Goal: Information Seeking & Learning: Check status

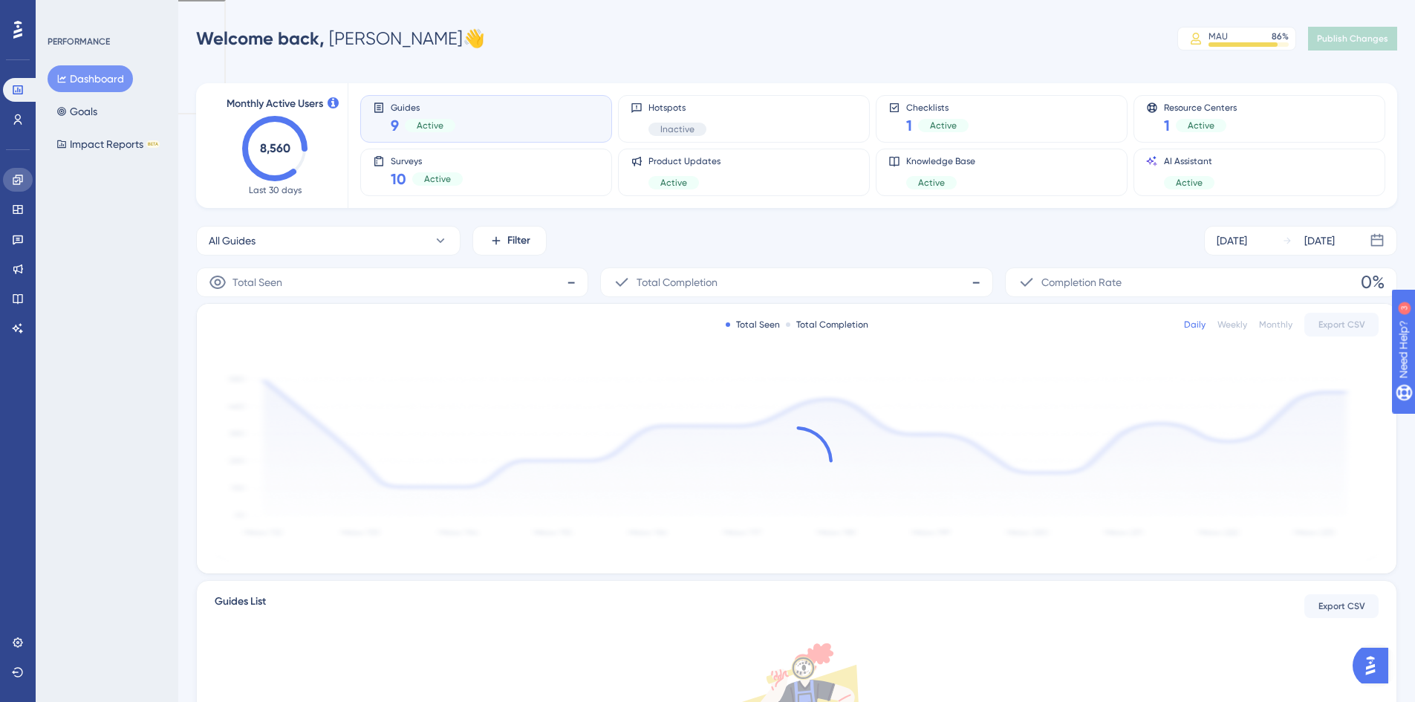
click at [23, 188] on link at bounding box center [18, 180] width 30 height 24
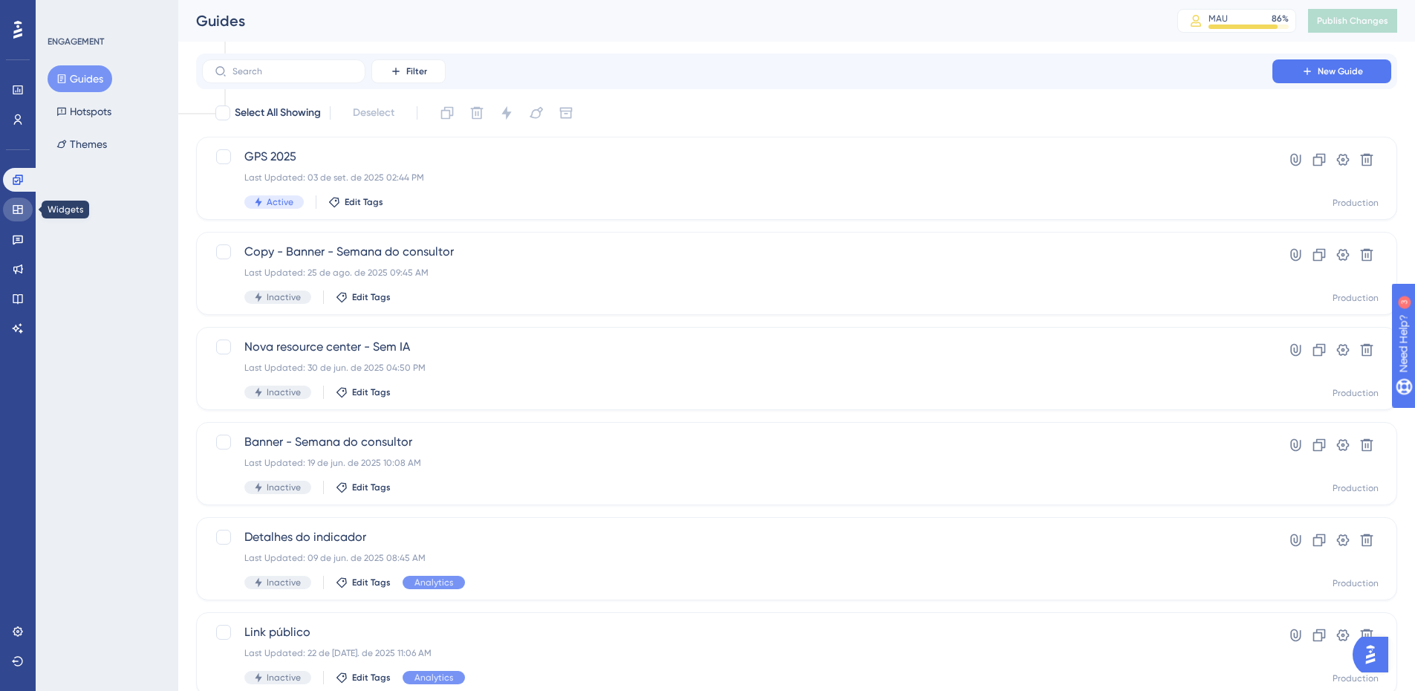
click at [23, 212] on icon at bounding box center [18, 209] width 12 height 12
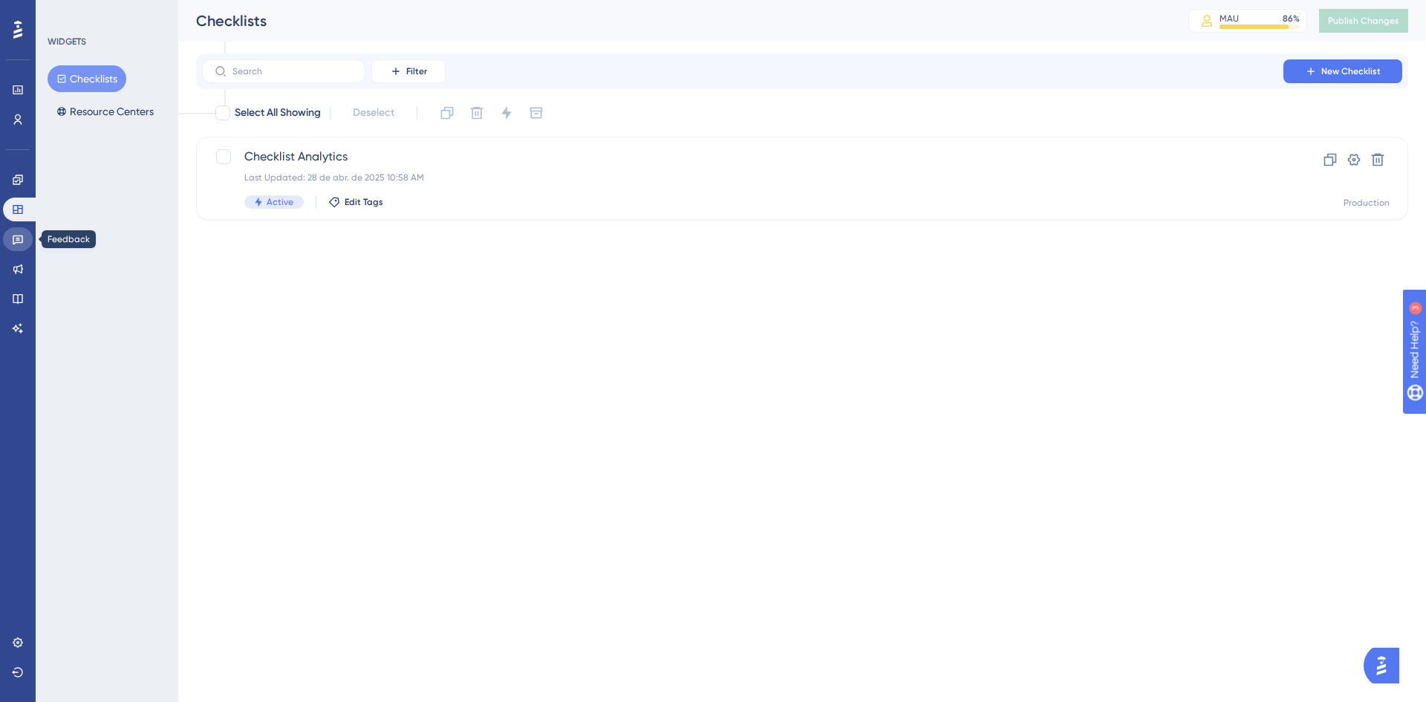
click at [25, 232] on link at bounding box center [18, 239] width 30 height 24
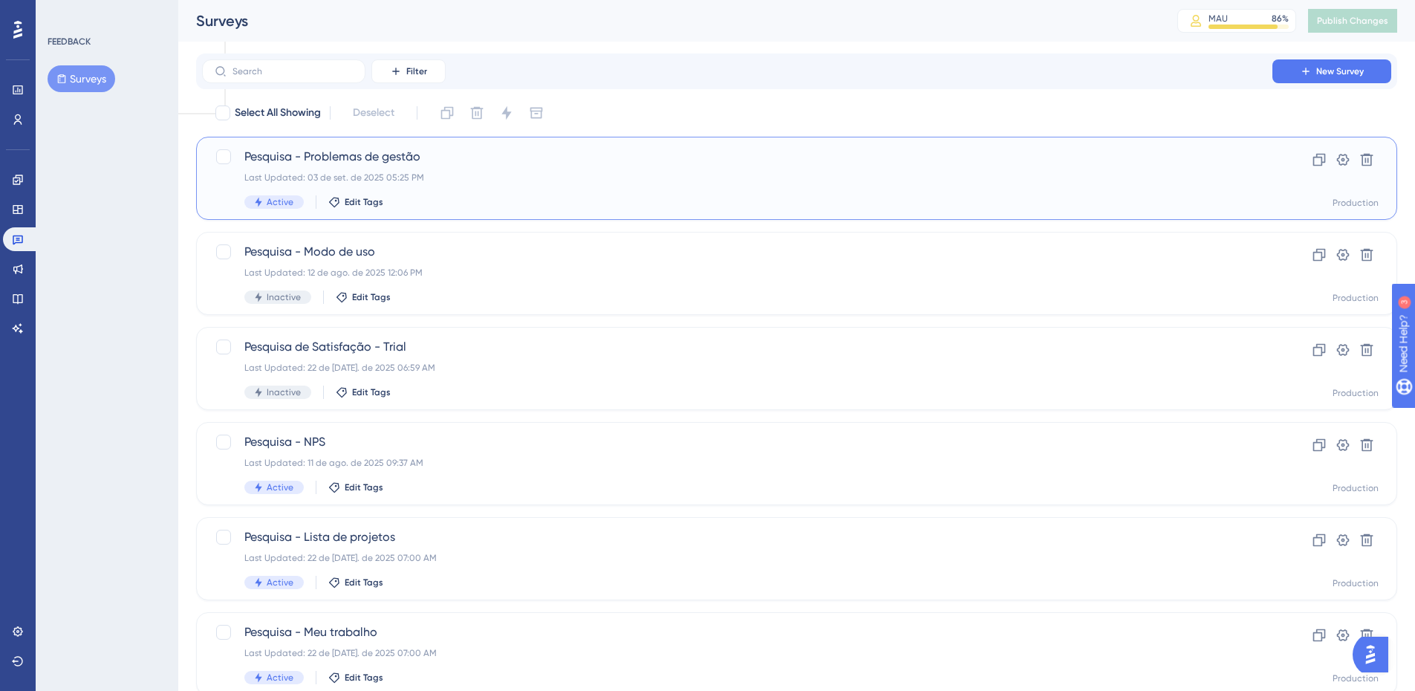
click at [414, 166] on div "Pesquisa - Problemas de gestão Last Updated: 03 de set. de 2025 05:25 PM Active…" at bounding box center [736, 178] width 985 height 61
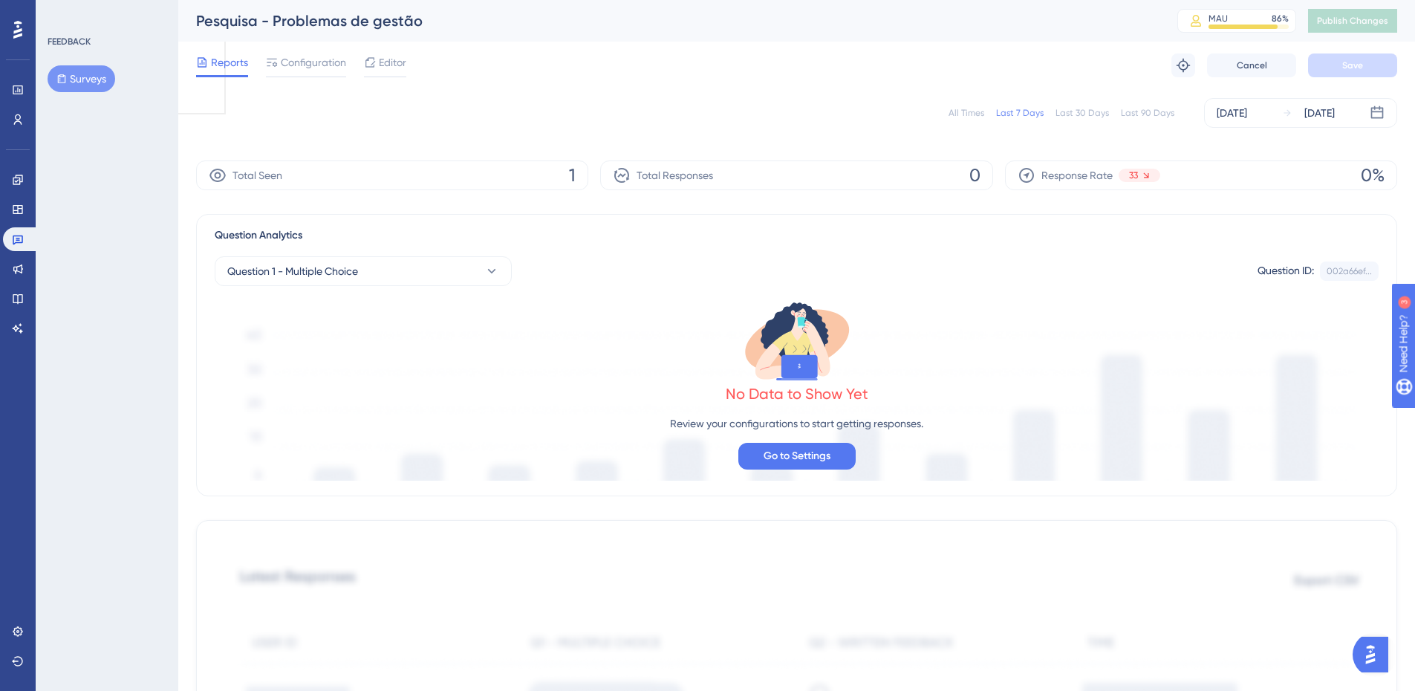
click at [971, 115] on div "All Times" at bounding box center [966, 113] width 36 height 12
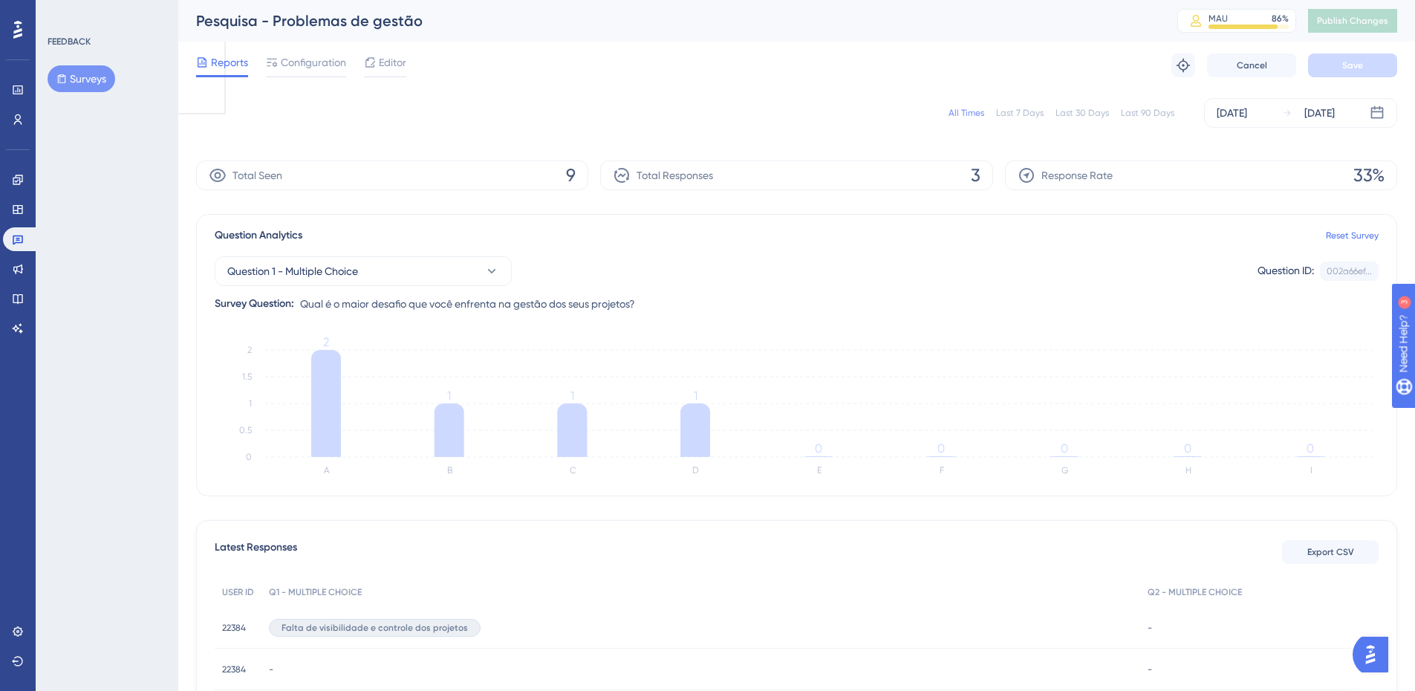
scroll to position [154, 0]
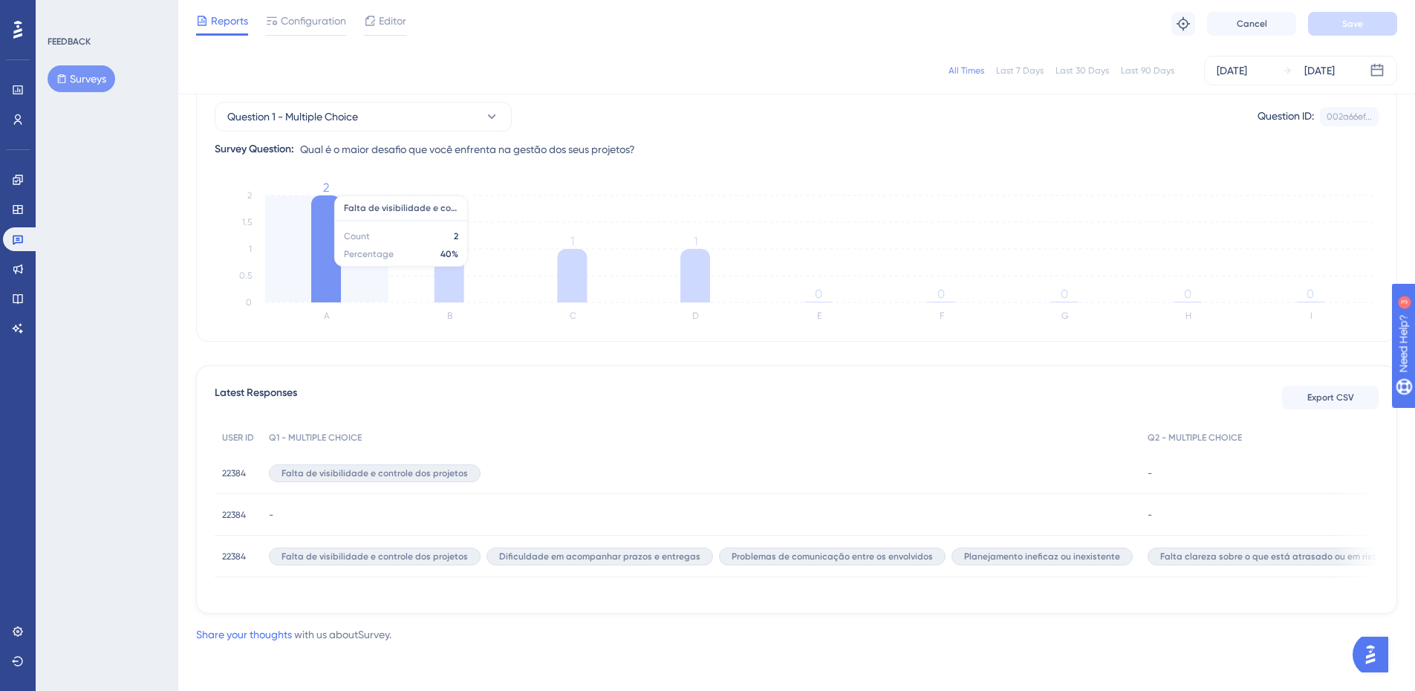
click at [332, 242] on icon at bounding box center [326, 248] width 30 height 107
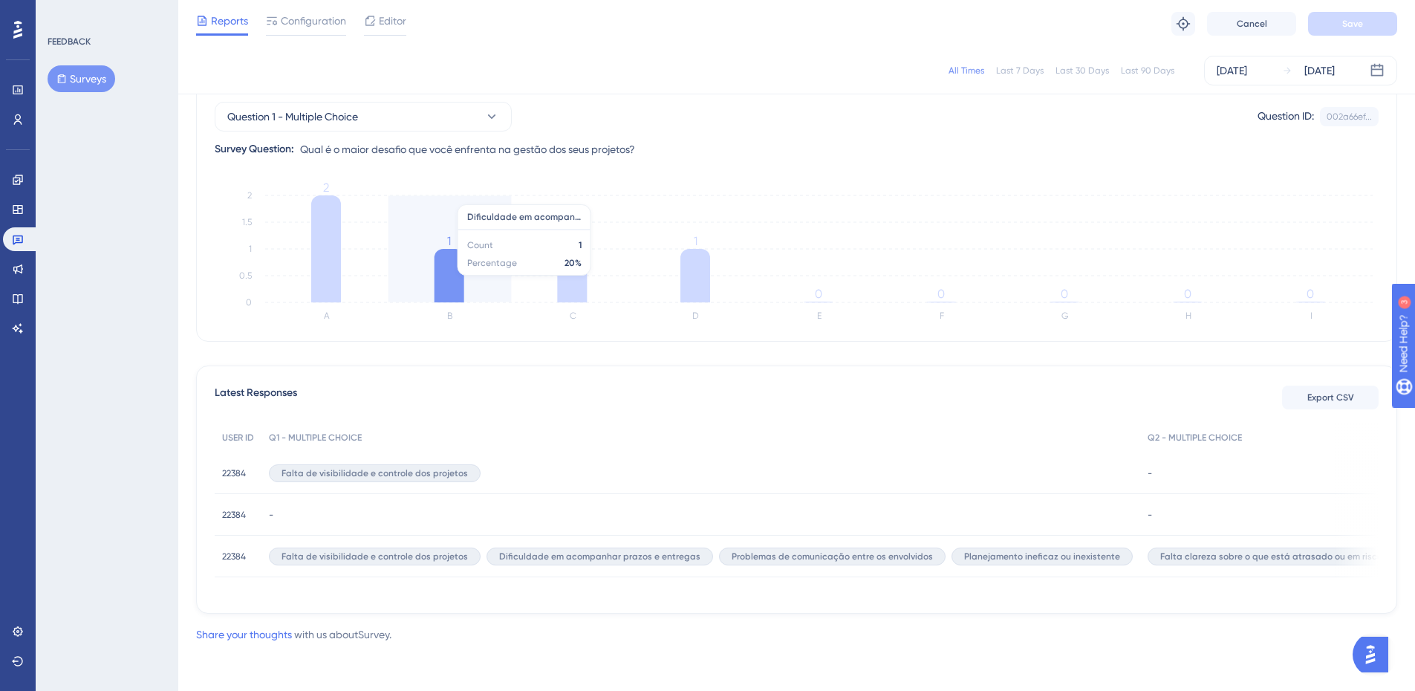
click at [462, 278] on icon at bounding box center [449, 275] width 30 height 53
click at [232, 469] on span "22384" at bounding box center [234, 473] width 24 height 12
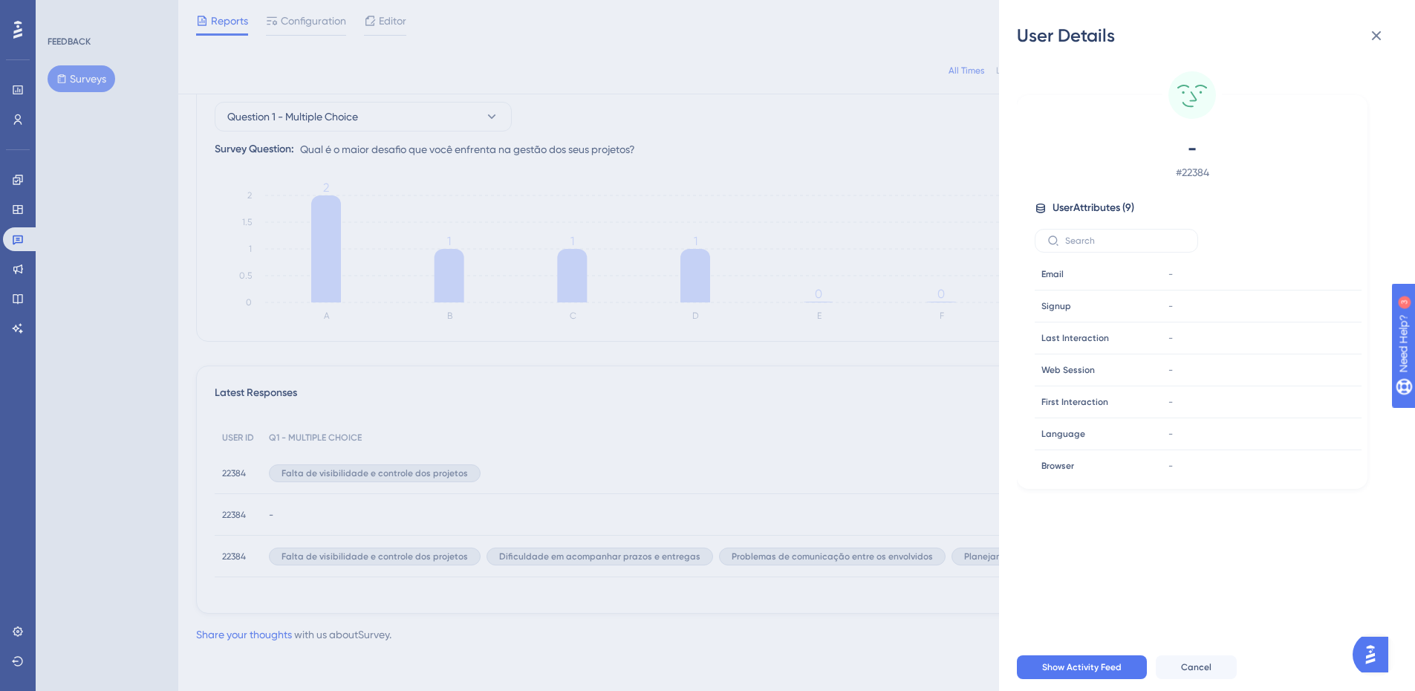
click at [232, 469] on div "User Details - # 22384 User Attributes ( 9 ) Email Email - Signup Signup - Last…" at bounding box center [707, 345] width 1415 height 691
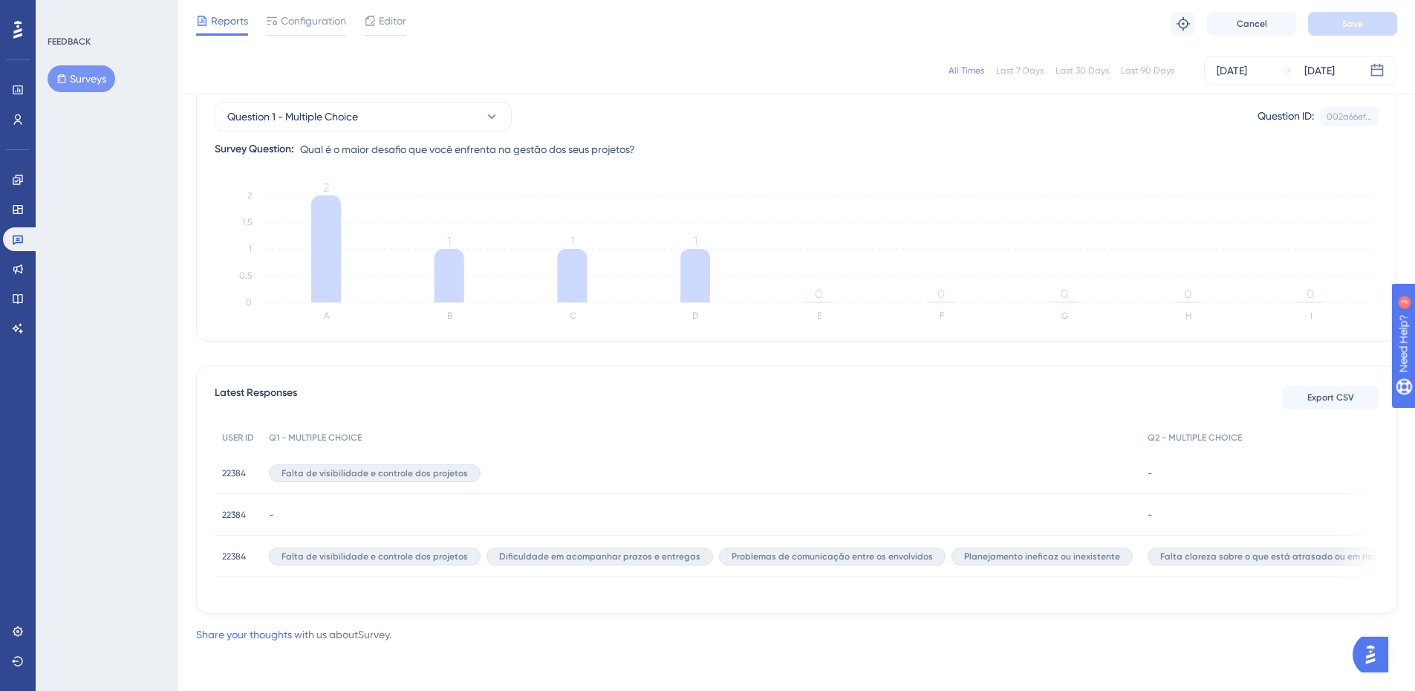
click at [252, 509] on div "22384 22384" at bounding box center [238, 515] width 47 height 42
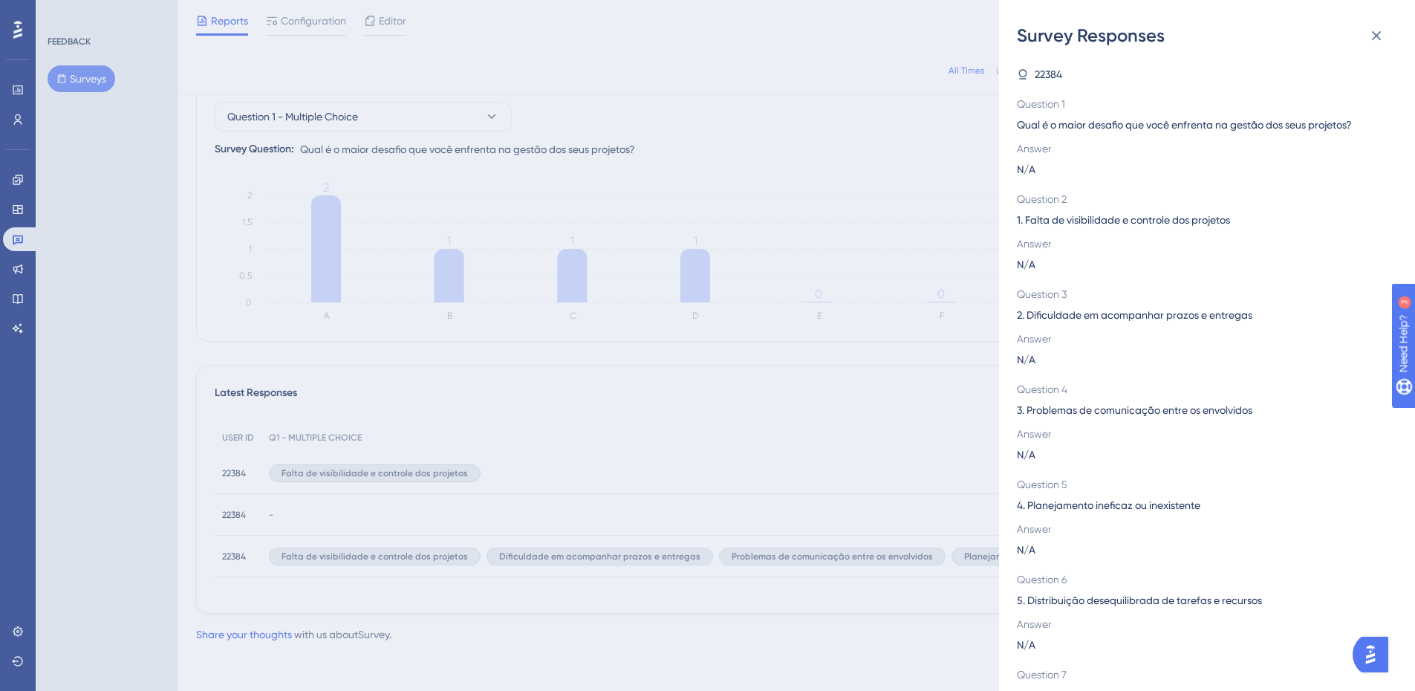
click at [247, 505] on div "Survey Responses 22384 Question 1 Qual é o maior desafio que você enfrenta na g…" at bounding box center [707, 345] width 1415 height 691
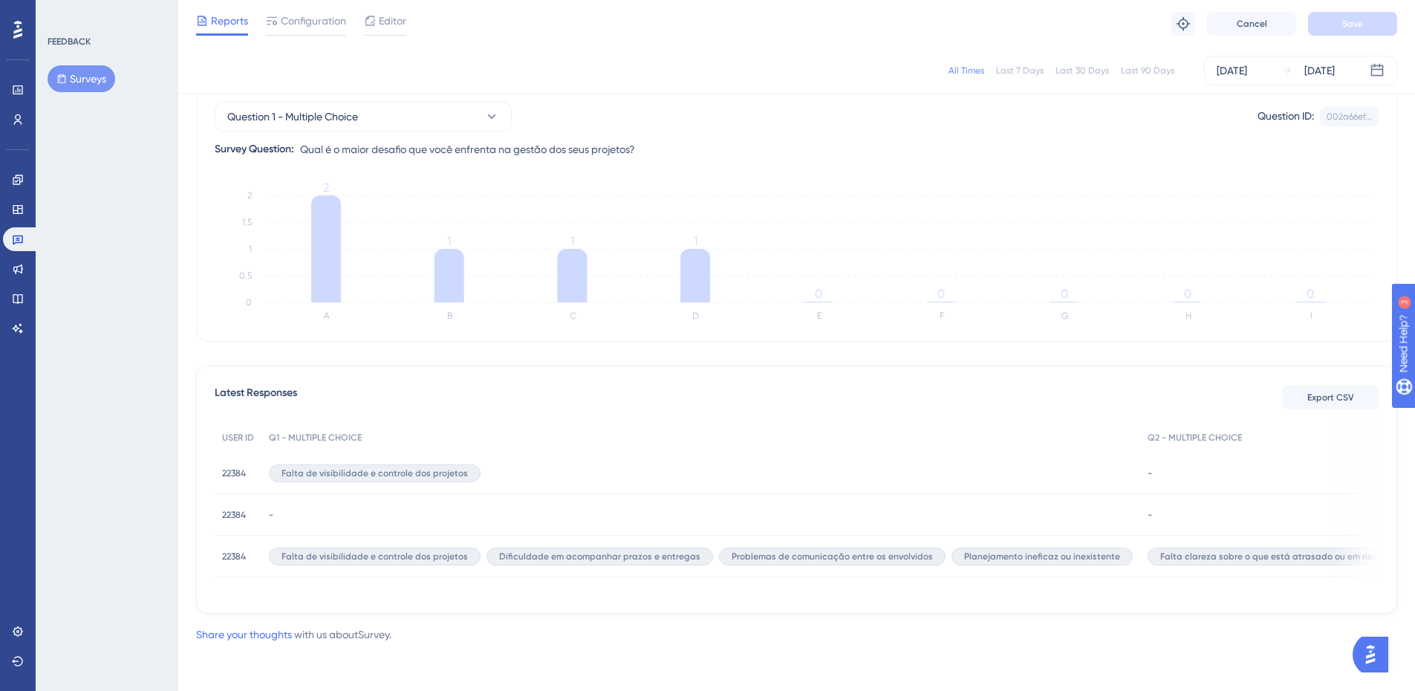
click at [243, 535] on div "22384 22384" at bounding box center [234, 556] width 24 height 42
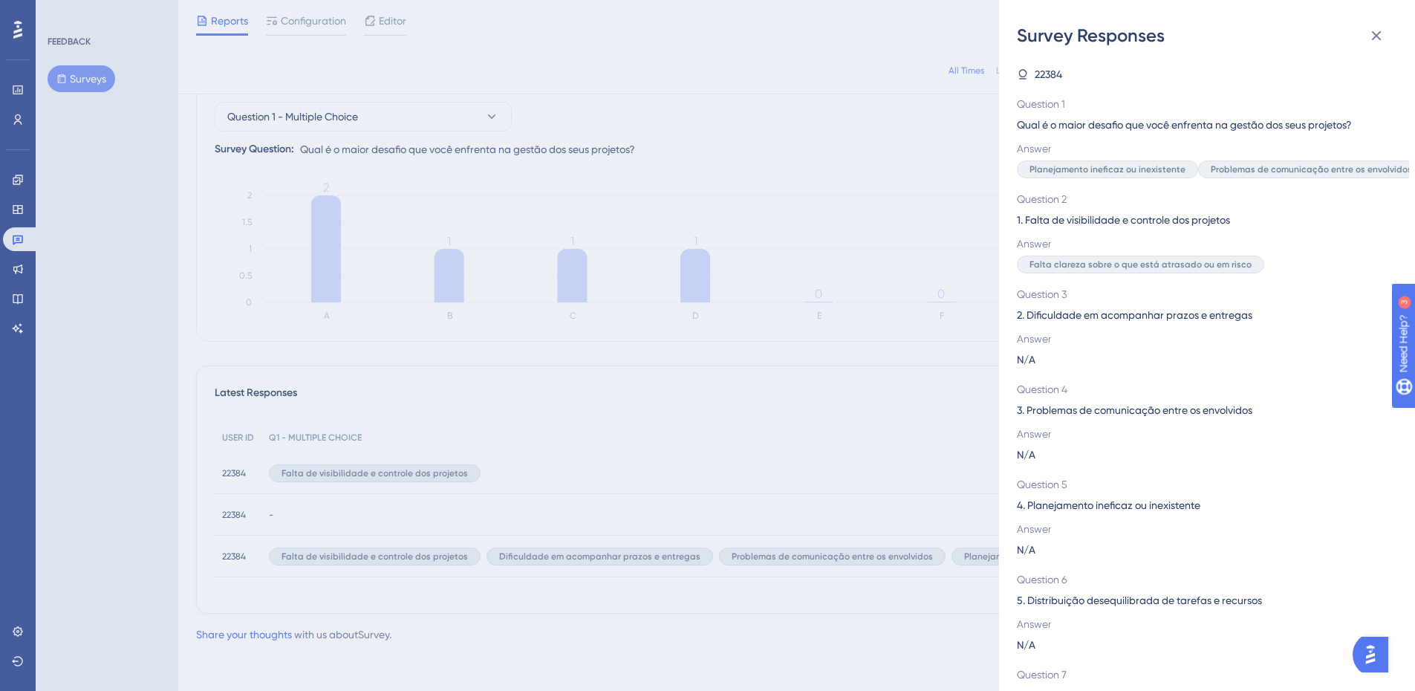
click at [241, 534] on div "Survey Responses 22384 Question 1 Qual é o maior desafio que você enfrenta na g…" at bounding box center [707, 345] width 1415 height 691
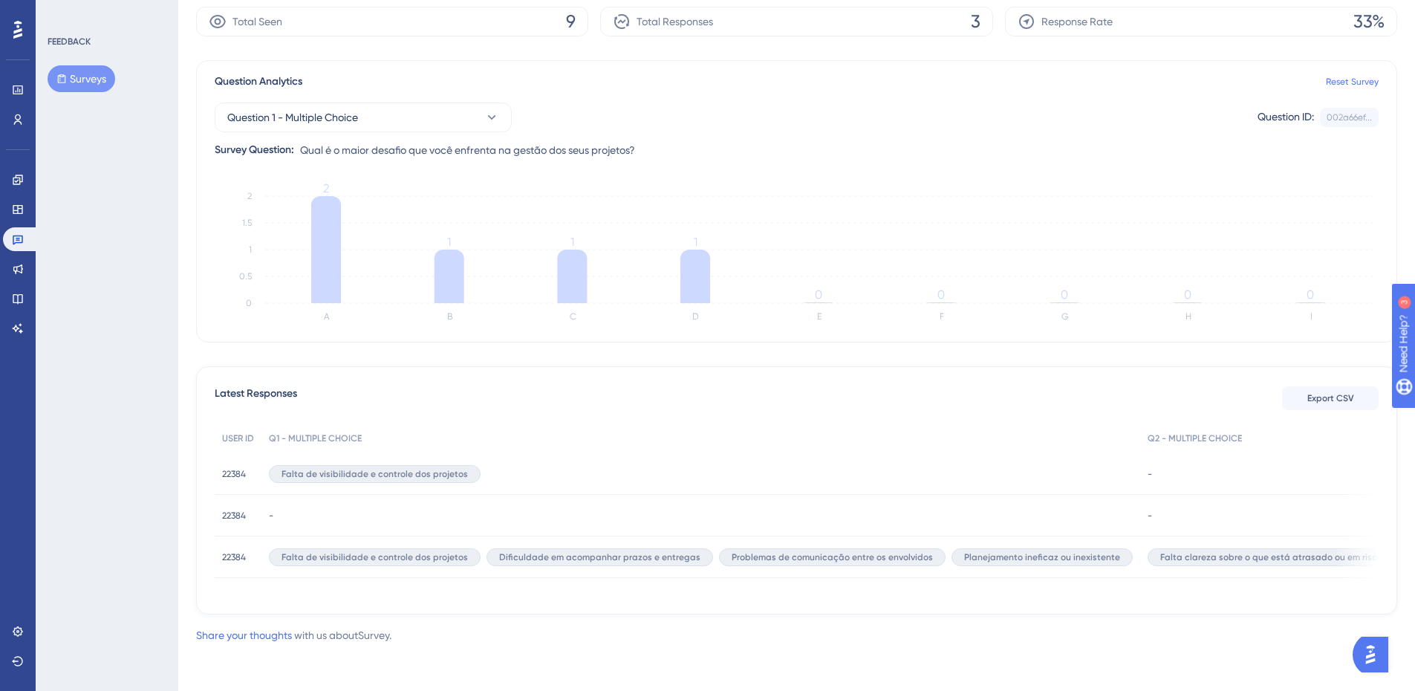
scroll to position [0, 0]
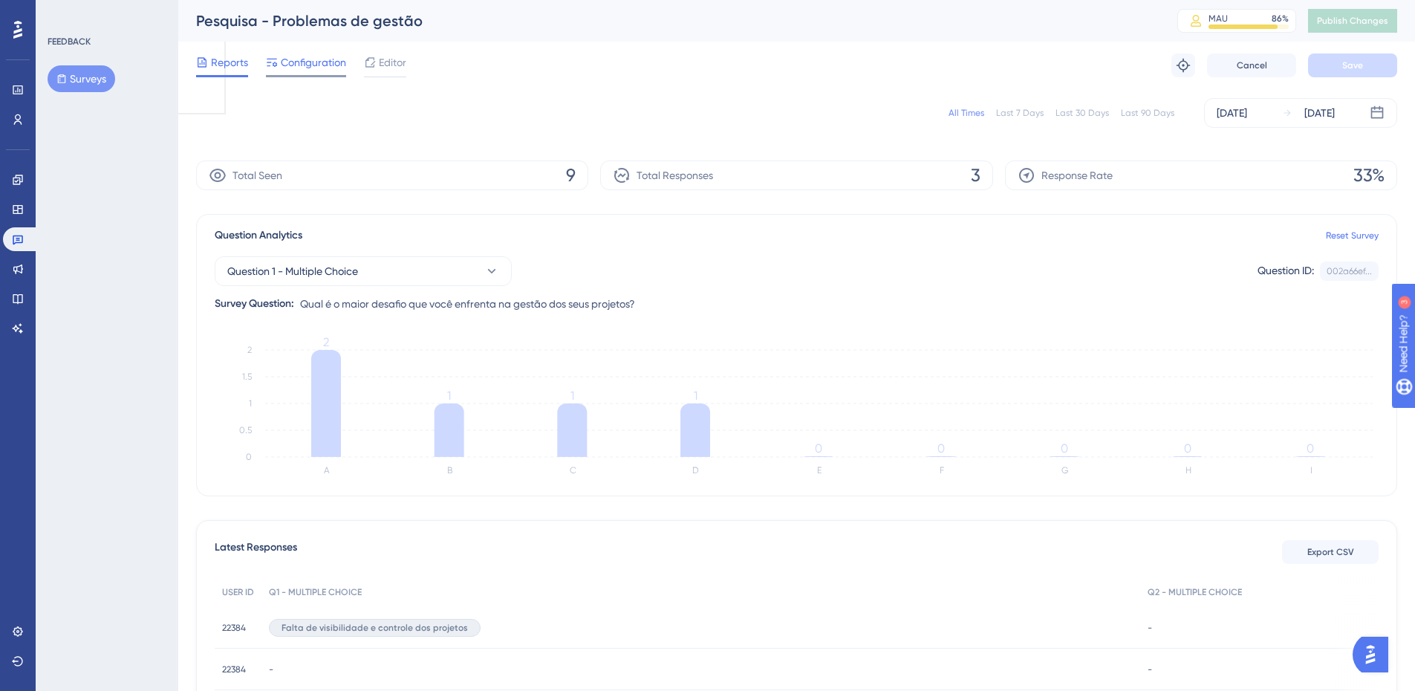
click at [306, 64] on span "Configuration" at bounding box center [313, 62] width 65 height 18
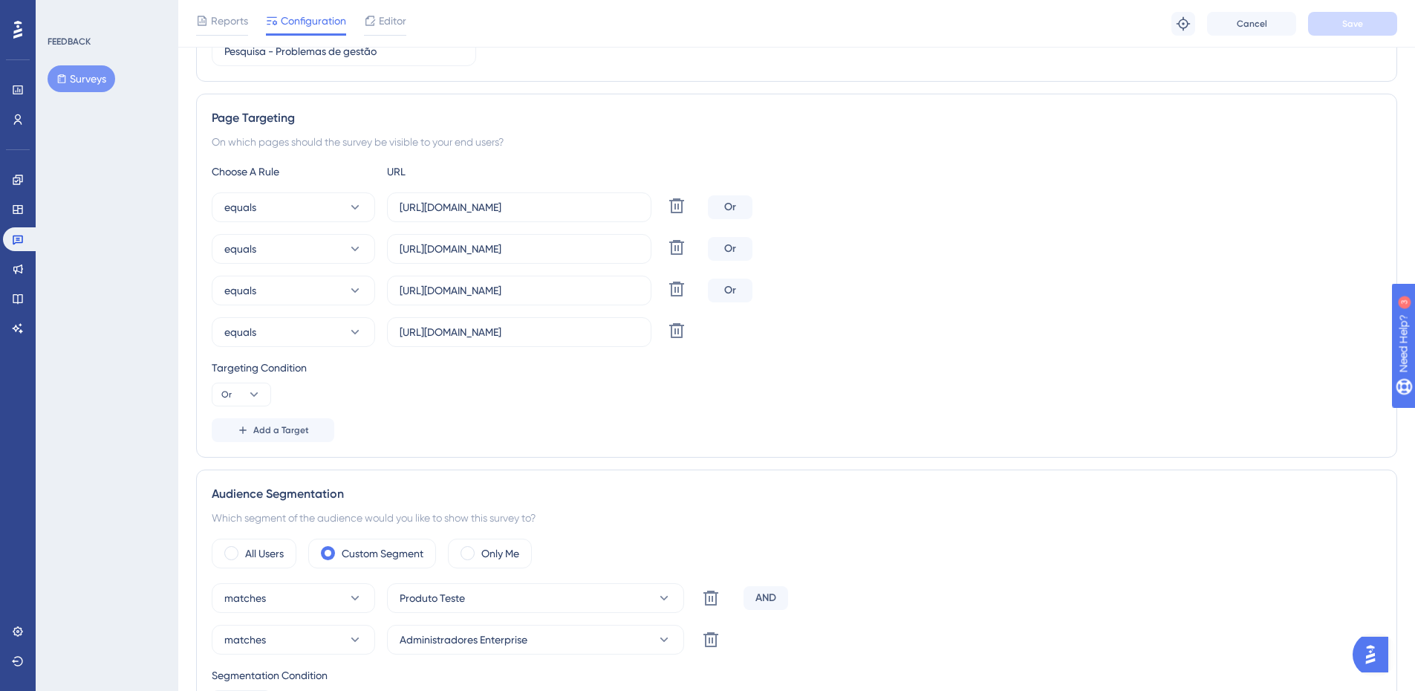
scroll to position [297, 0]
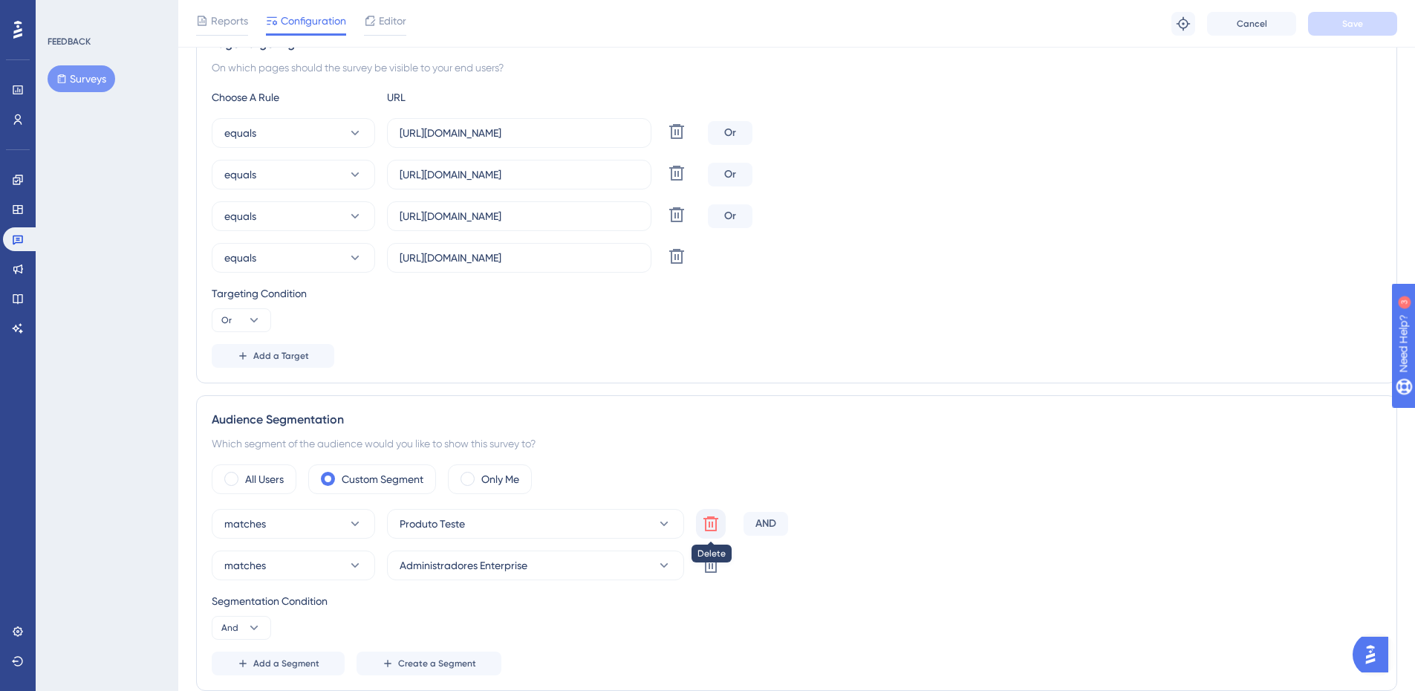
click at [717, 520] on icon at bounding box center [710, 523] width 15 height 15
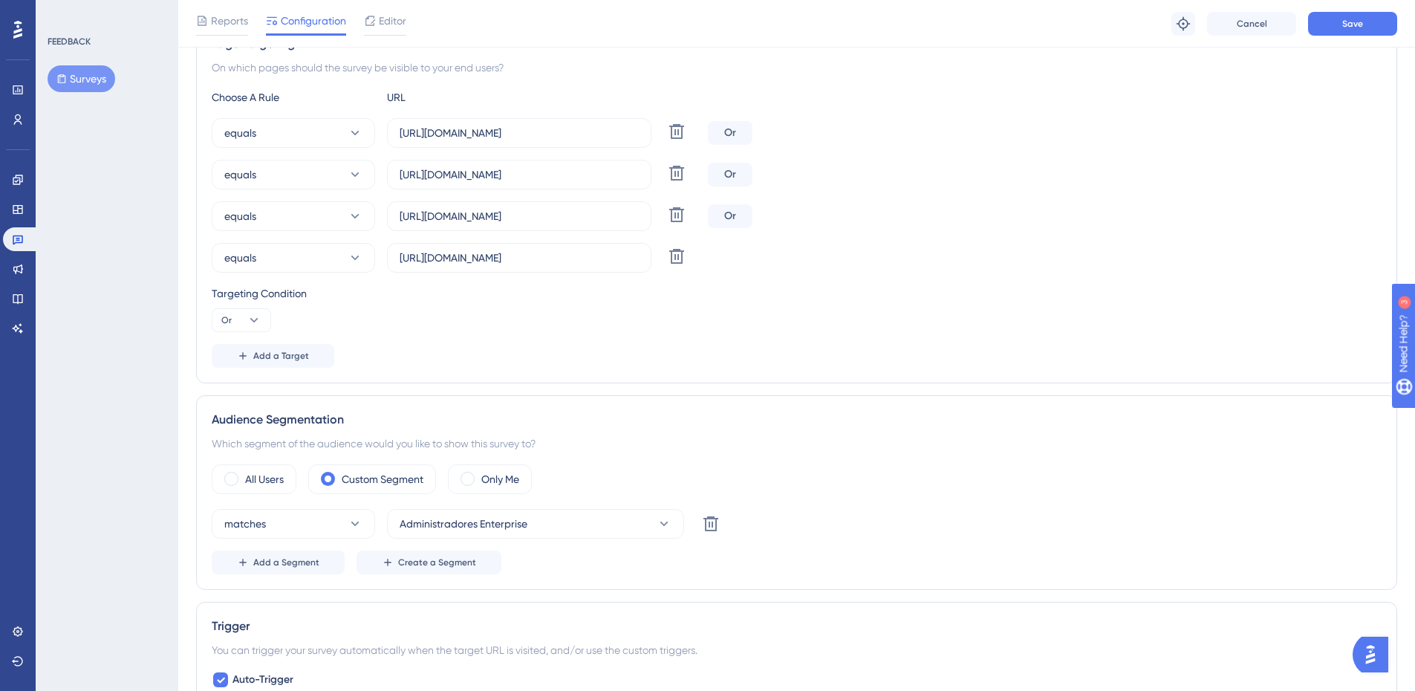
click at [986, 379] on div "Page Targeting On which pages should the survey be visible to your end users? C…" at bounding box center [796, 201] width 1201 height 364
click at [1344, 18] on span "Save" at bounding box center [1352, 24] width 21 height 12
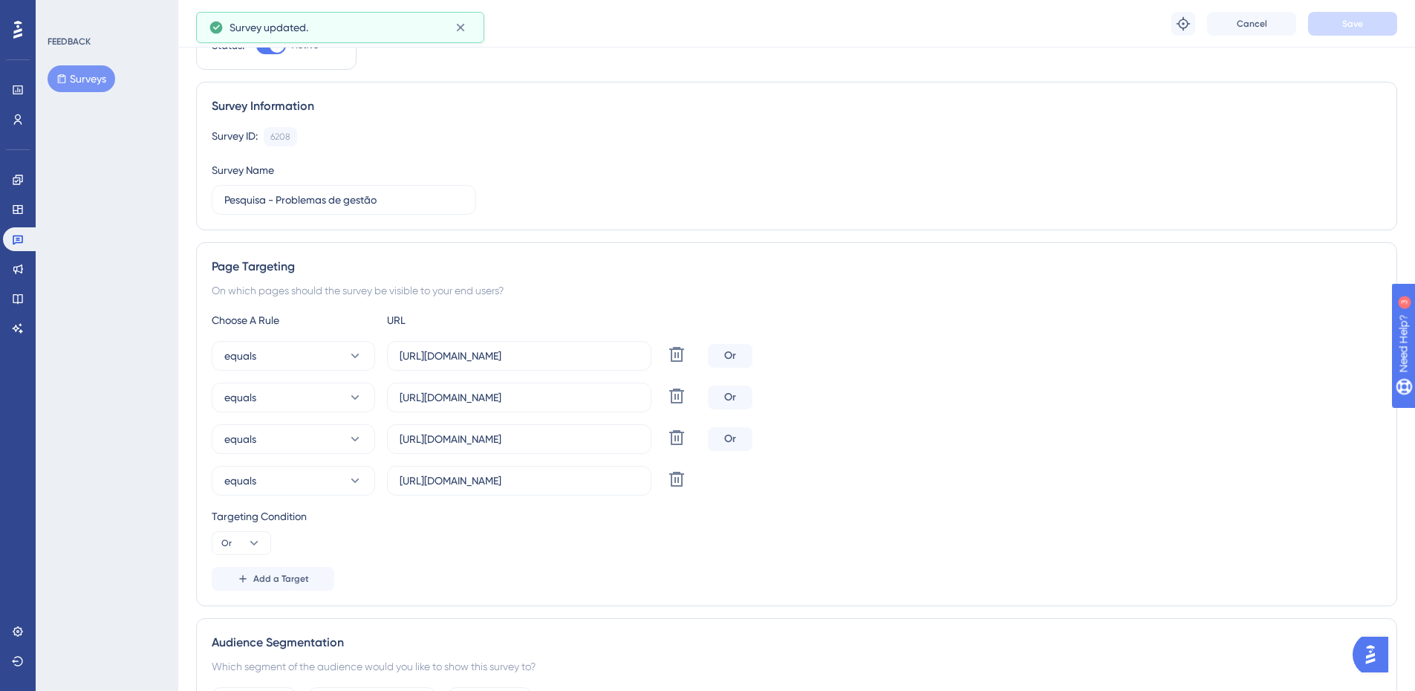
scroll to position [0, 0]
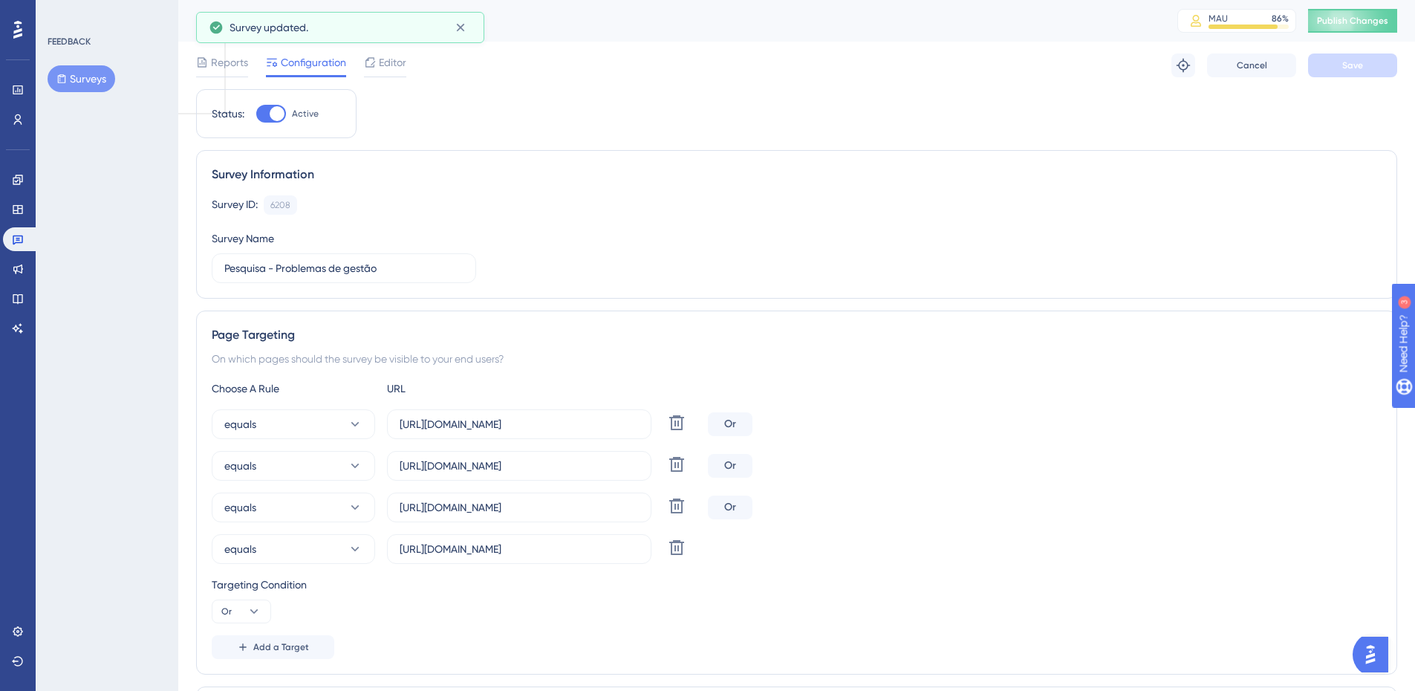
click at [1397, 36] on div "Pesquisa - Problemas de gestão MAU 86 % Click to see add-on and upgrade options…" at bounding box center [796, 21] width 1236 height 42
click at [1383, 16] on button "Publish Changes" at bounding box center [1352, 21] width 89 height 24
click at [227, 68] on span "Reports" at bounding box center [229, 62] width 37 height 18
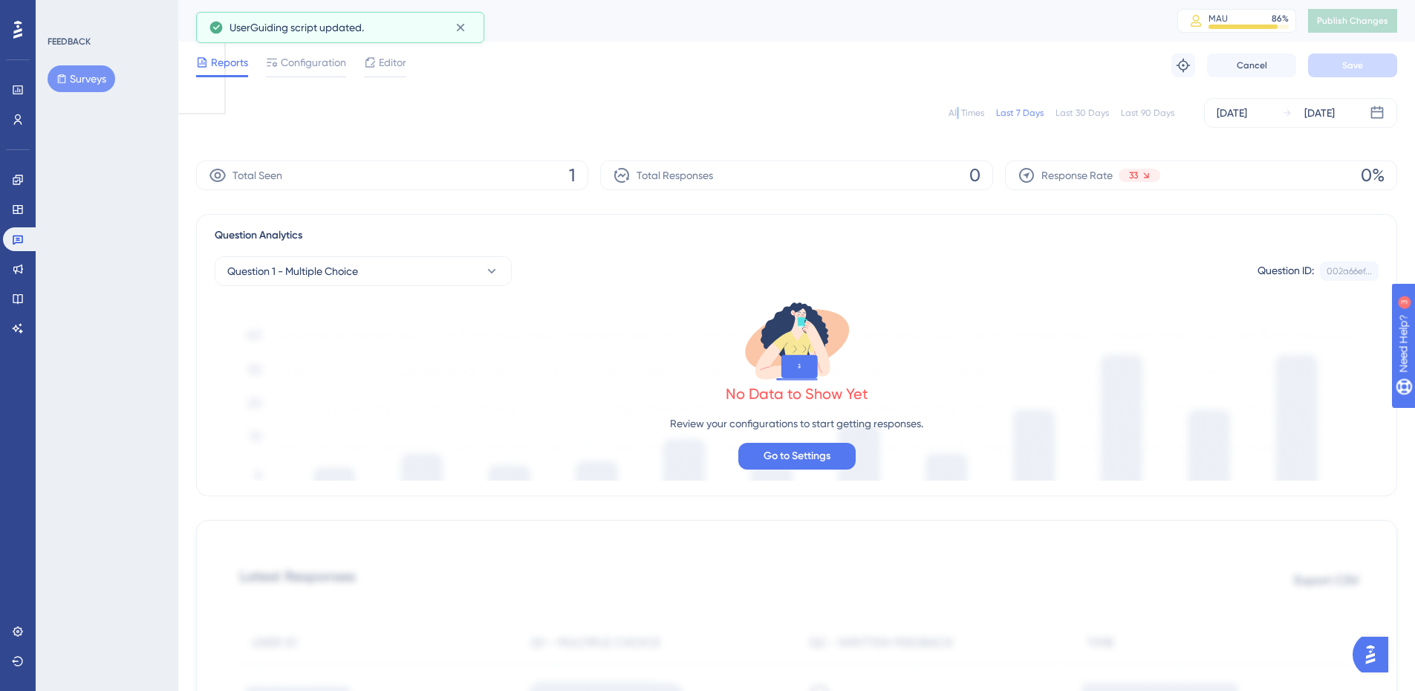
click at [959, 114] on div "All Times" at bounding box center [966, 113] width 36 height 12
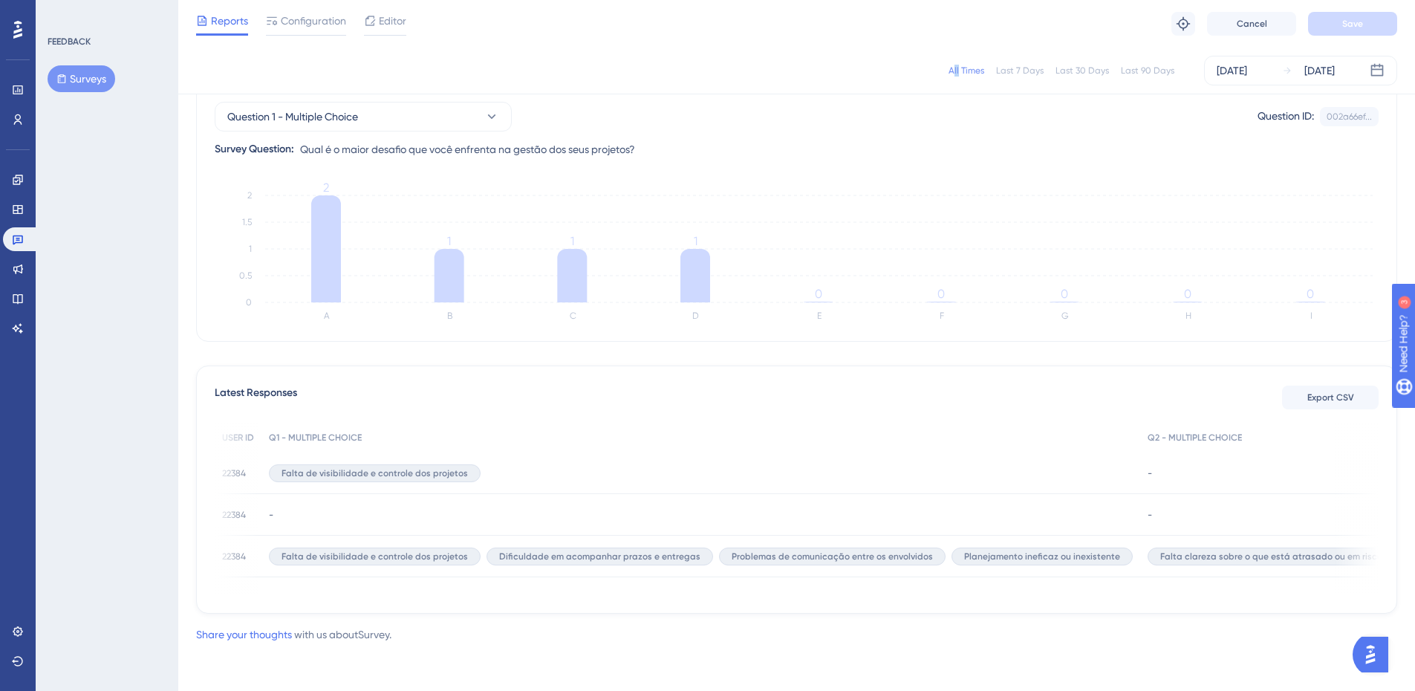
scroll to position [0, 3]
drag, startPoint x: 567, startPoint y: 596, endPoint x: 560, endPoint y: 592, distance: 8.7
click at [573, 595] on div "Latest Responses Export CSV USER ID Q1 - MULTIPLE CHOICE Q2 - MULTIPLE CHOICE Q…" at bounding box center [796, 489] width 1201 height 248
drag, startPoint x: 566, startPoint y: 589, endPoint x: 920, endPoint y: 589, distance: 354.2
click at [944, 593] on div "USER ID Q1 - MULTIPLE CHOICE Q2 - MULTIPLE CHOICE Q3 - MULTIPLE CHOICE Q4 - MUL…" at bounding box center [797, 509] width 1164 height 172
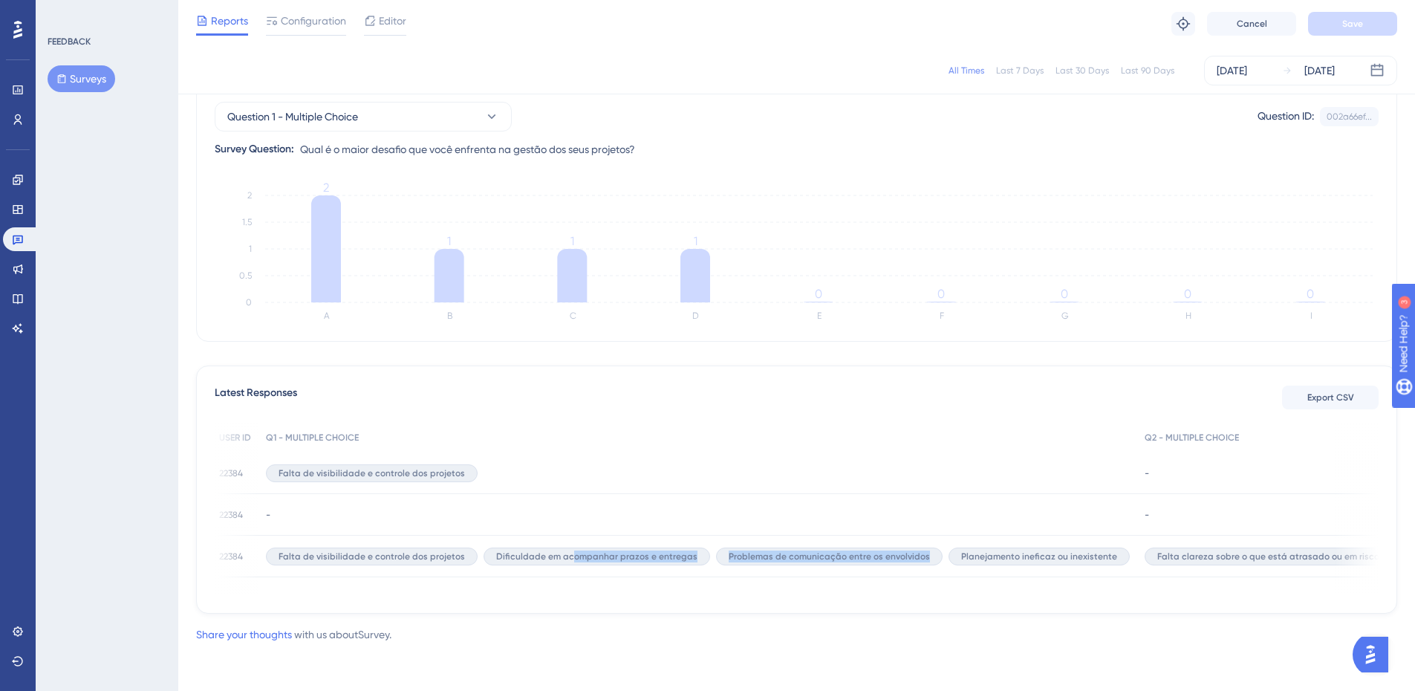
drag, startPoint x: 771, startPoint y: 599, endPoint x: 758, endPoint y: 594, distance: 13.4
click at [770, 599] on div "Latest Responses Export CSV USER ID Q1 - MULTIPLE CHOICE Q2 - MULTIPLE CHOICE Q…" at bounding box center [796, 489] width 1201 height 248
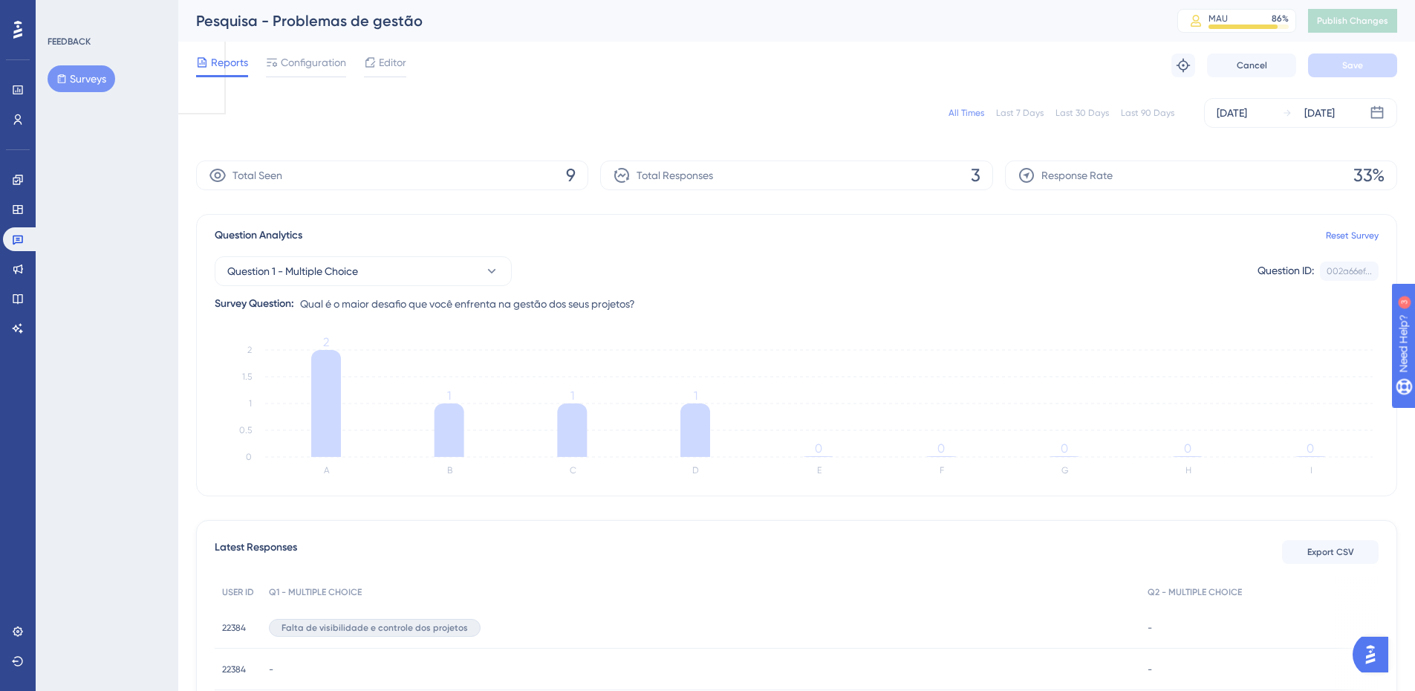
click at [881, 299] on div "Question 1 - Multiple Choice Question ID: 002a66ef... Copy Survey Question: Qua…" at bounding box center [797, 278] width 1164 height 68
click at [327, 69] on span "Configuration" at bounding box center [313, 62] width 65 height 18
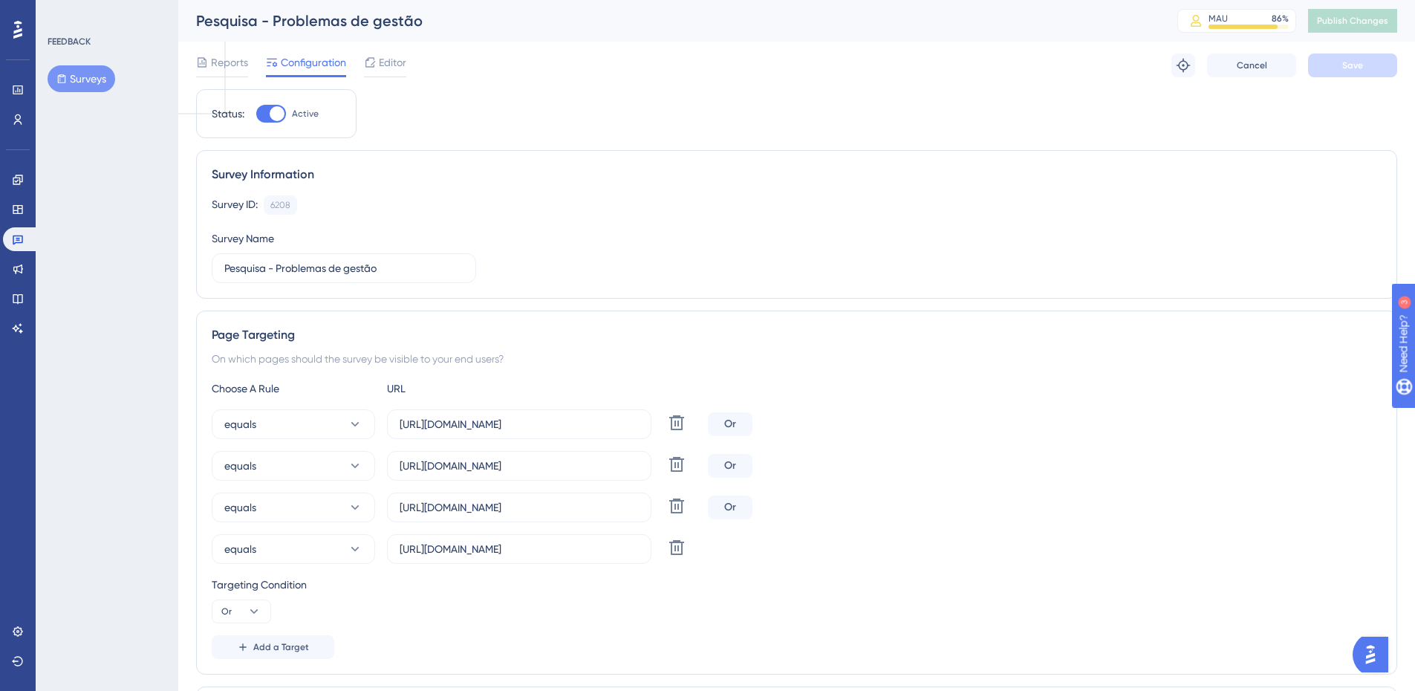
click at [96, 68] on button "Surveys" at bounding box center [82, 78] width 68 height 27
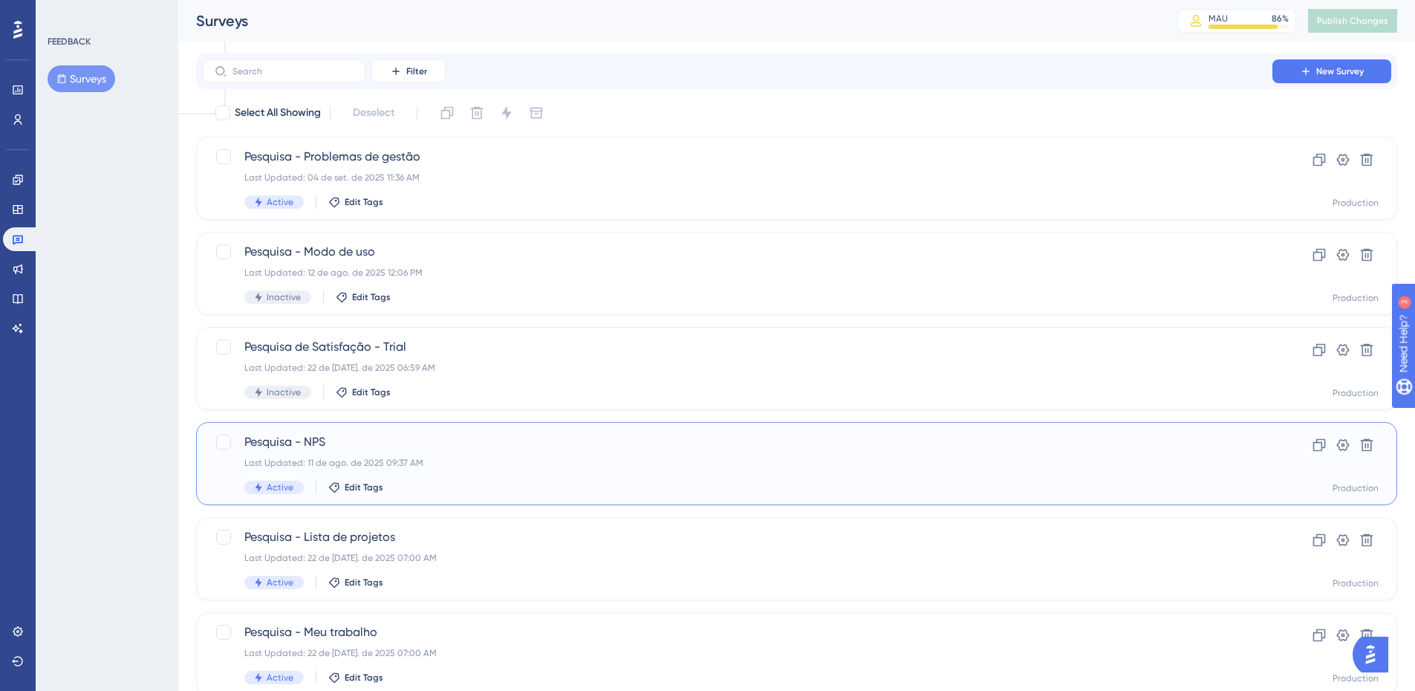
click at [330, 445] on span "Pesquisa - NPS" at bounding box center [736, 442] width 985 height 18
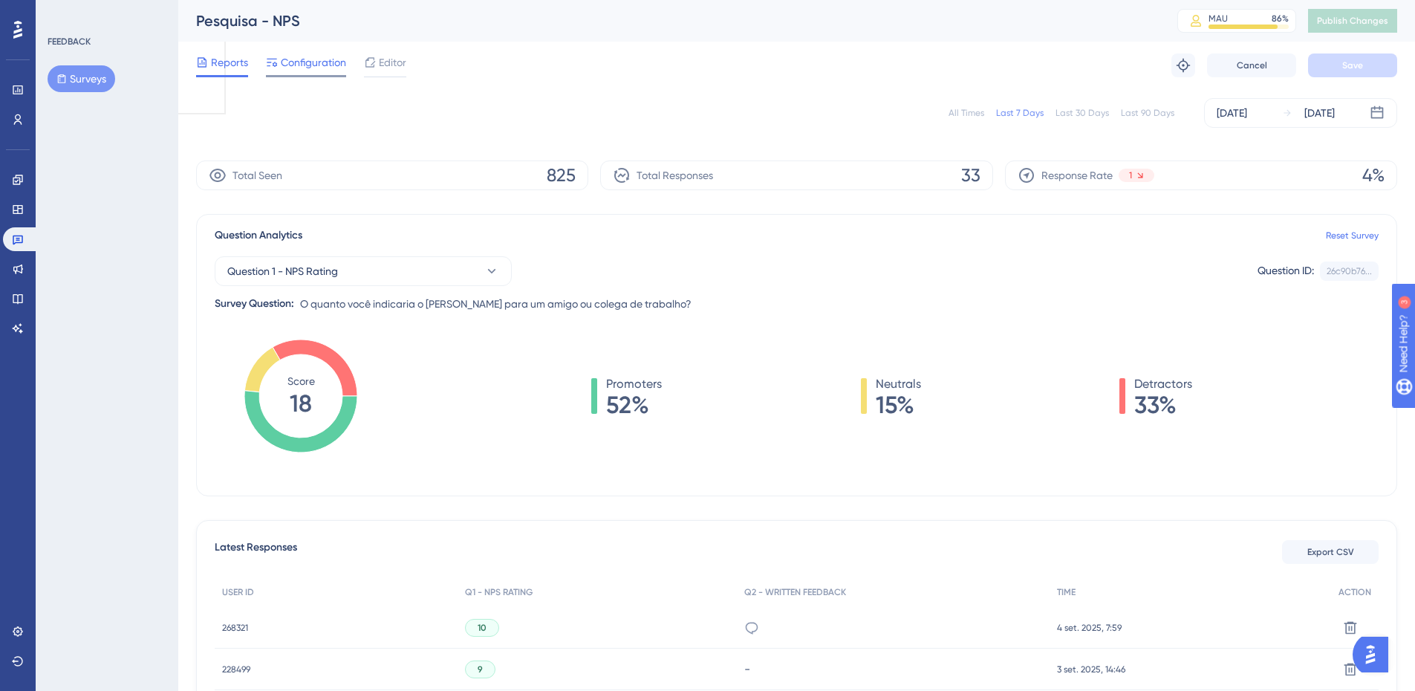
click at [276, 56] on div at bounding box center [272, 62] width 12 height 18
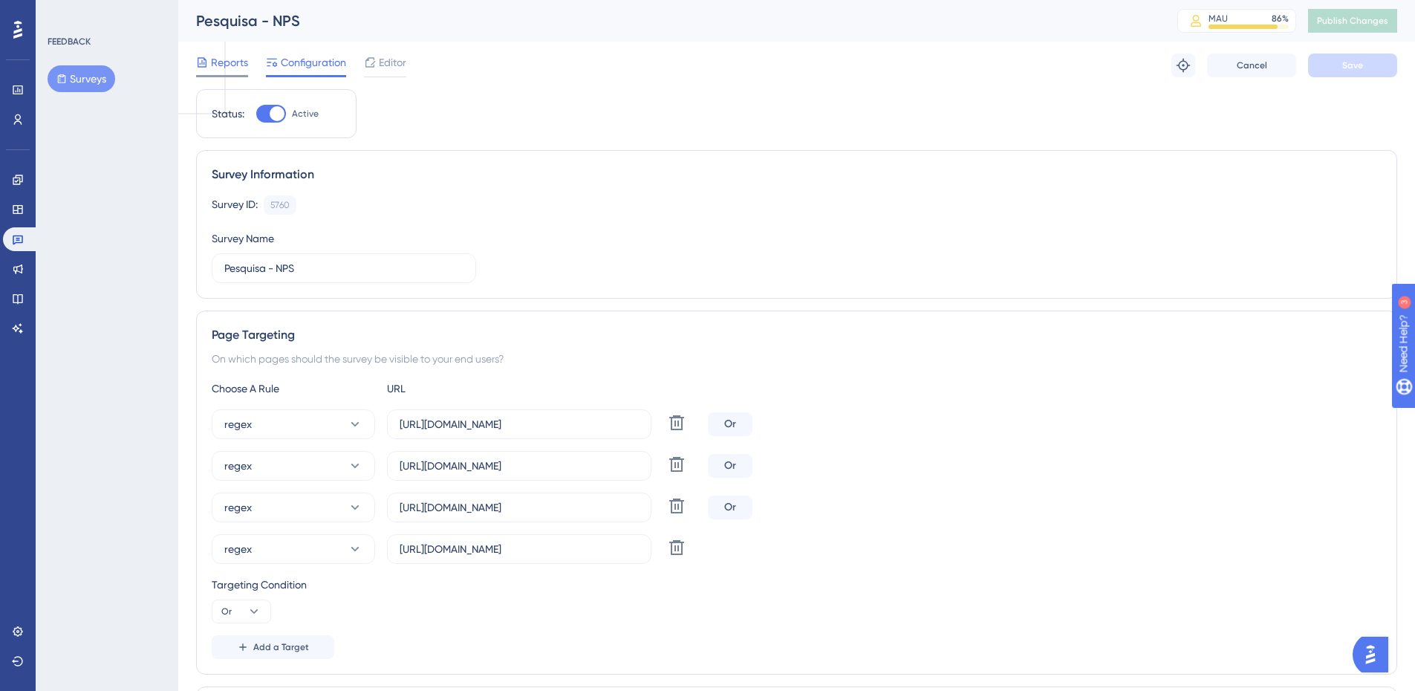
click at [222, 53] on span "Reports" at bounding box center [229, 62] width 37 height 18
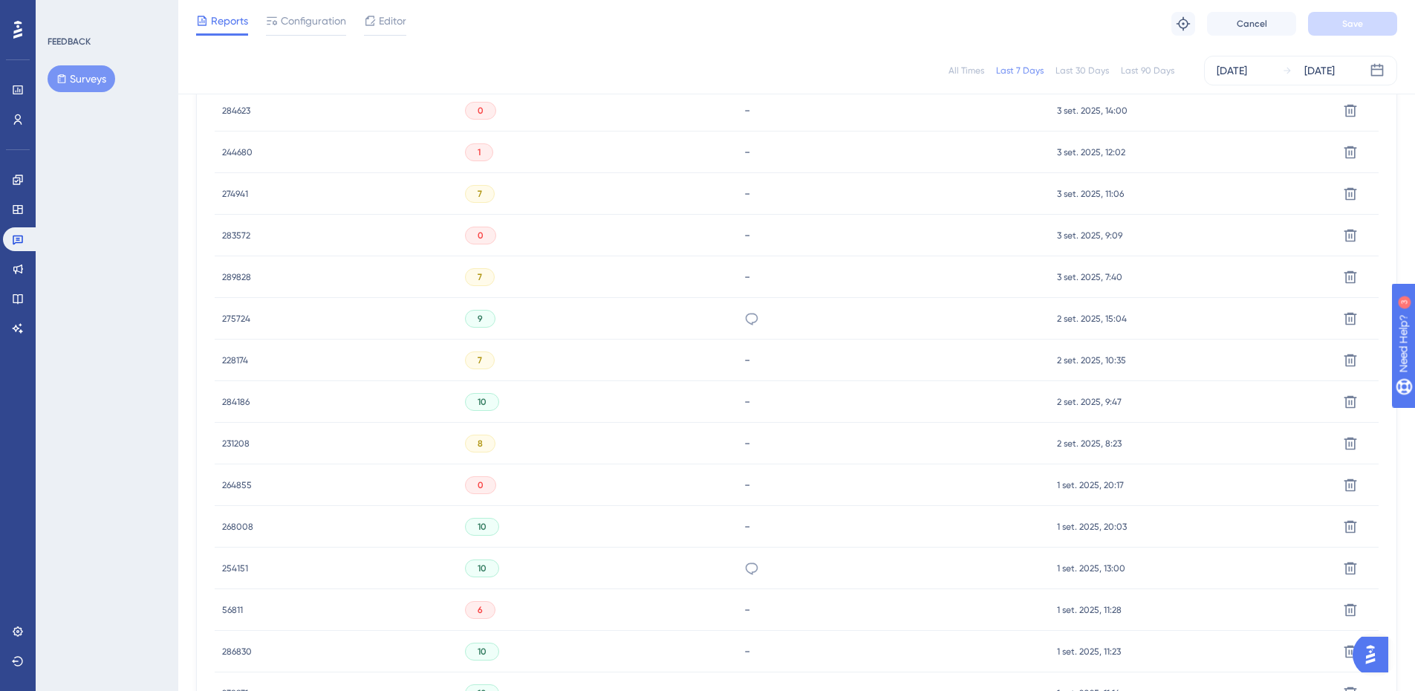
scroll to position [743, 0]
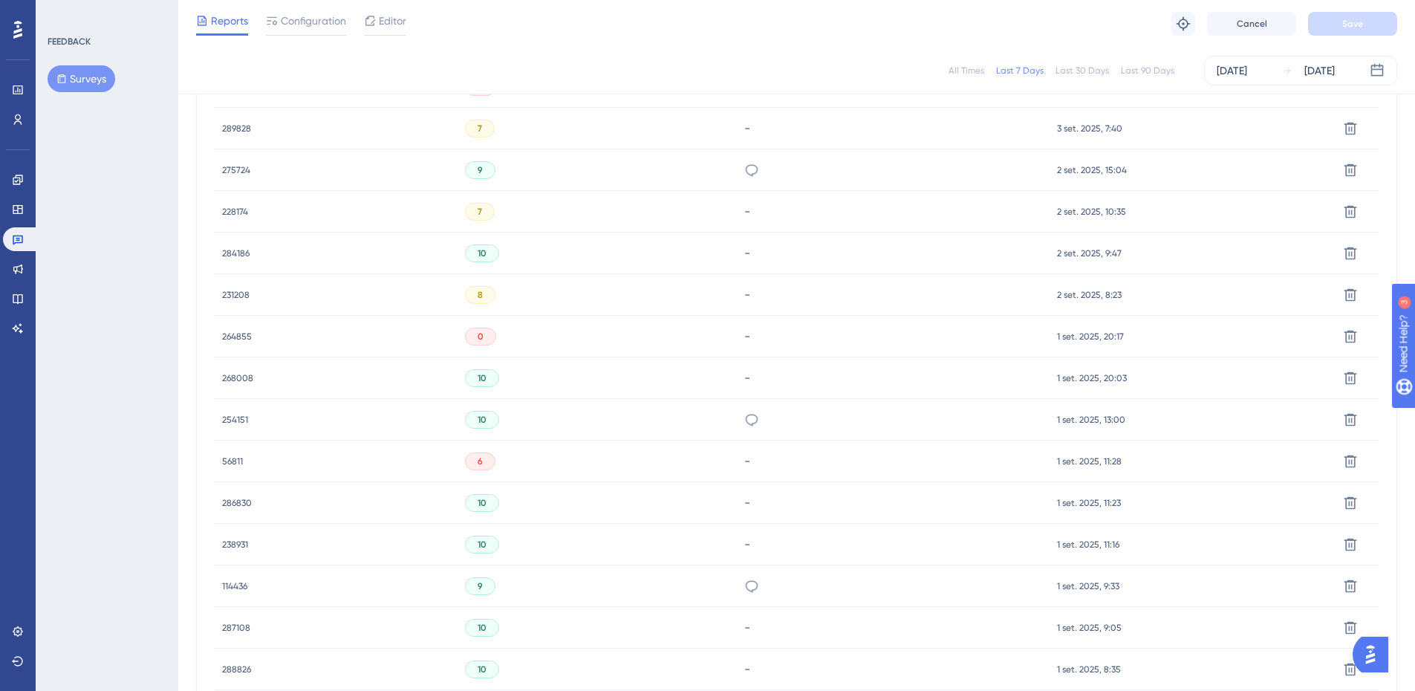
click at [82, 83] on button "Surveys" at bounding box center [82, 78] width 68 height 27
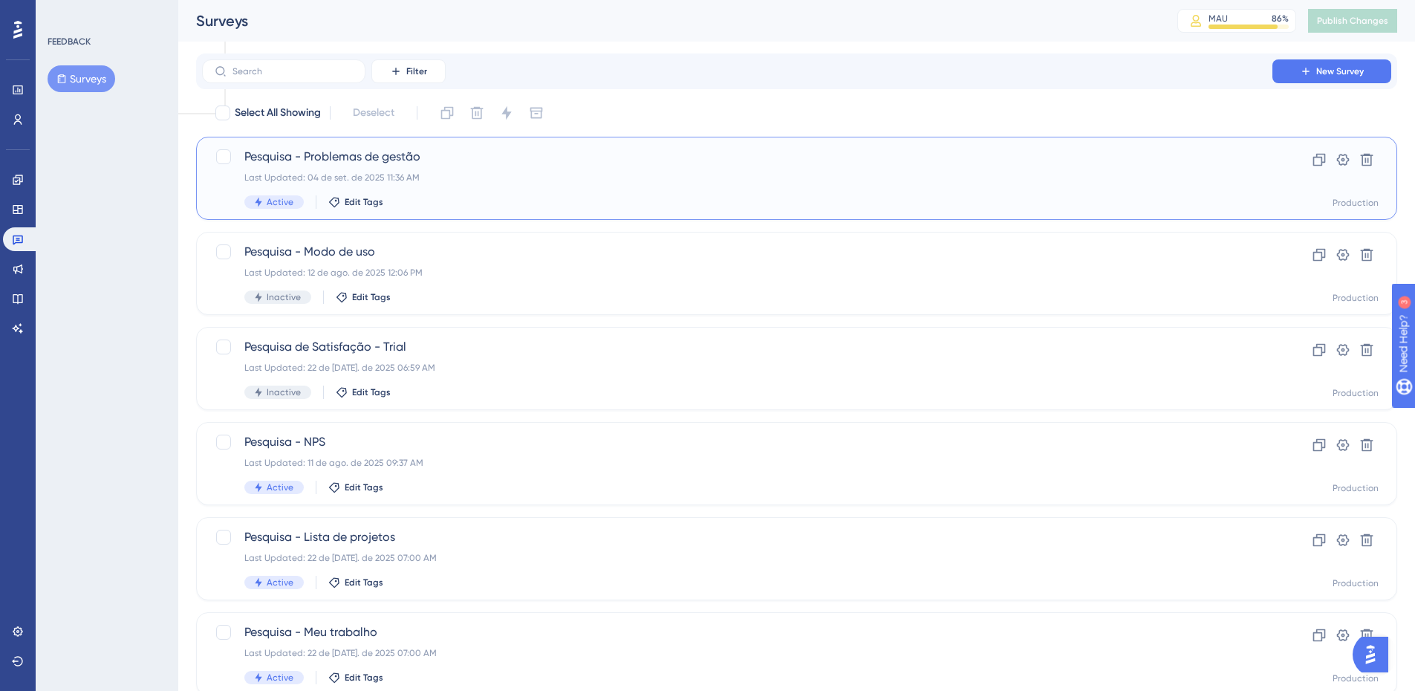
click at [411, 169] on div "Pesquisa - Problemas de gestão Last Updated: 04 de set. de 2025 11:36 AM Active…" at bounding box center [736, 178] width 985 height 61
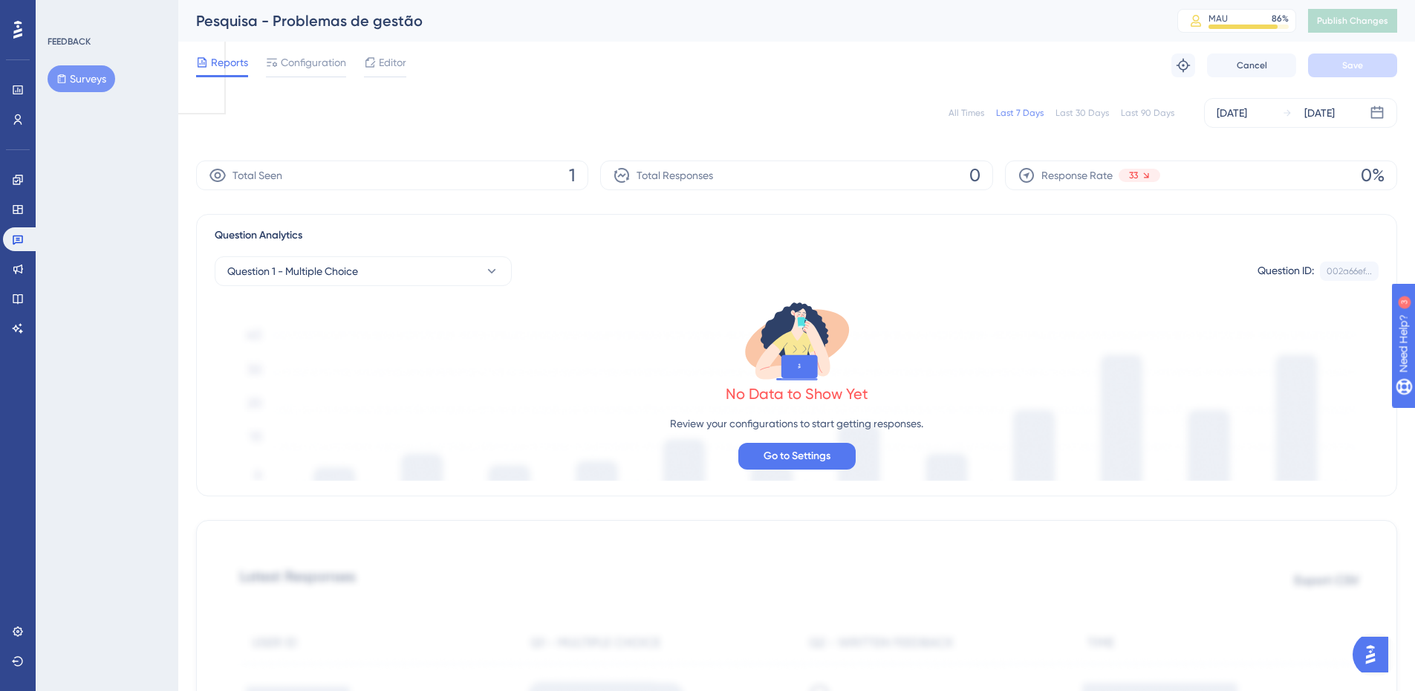
click at [109, 79] on button "Surveys" at bounding box center [82, 78] width 68 height 27
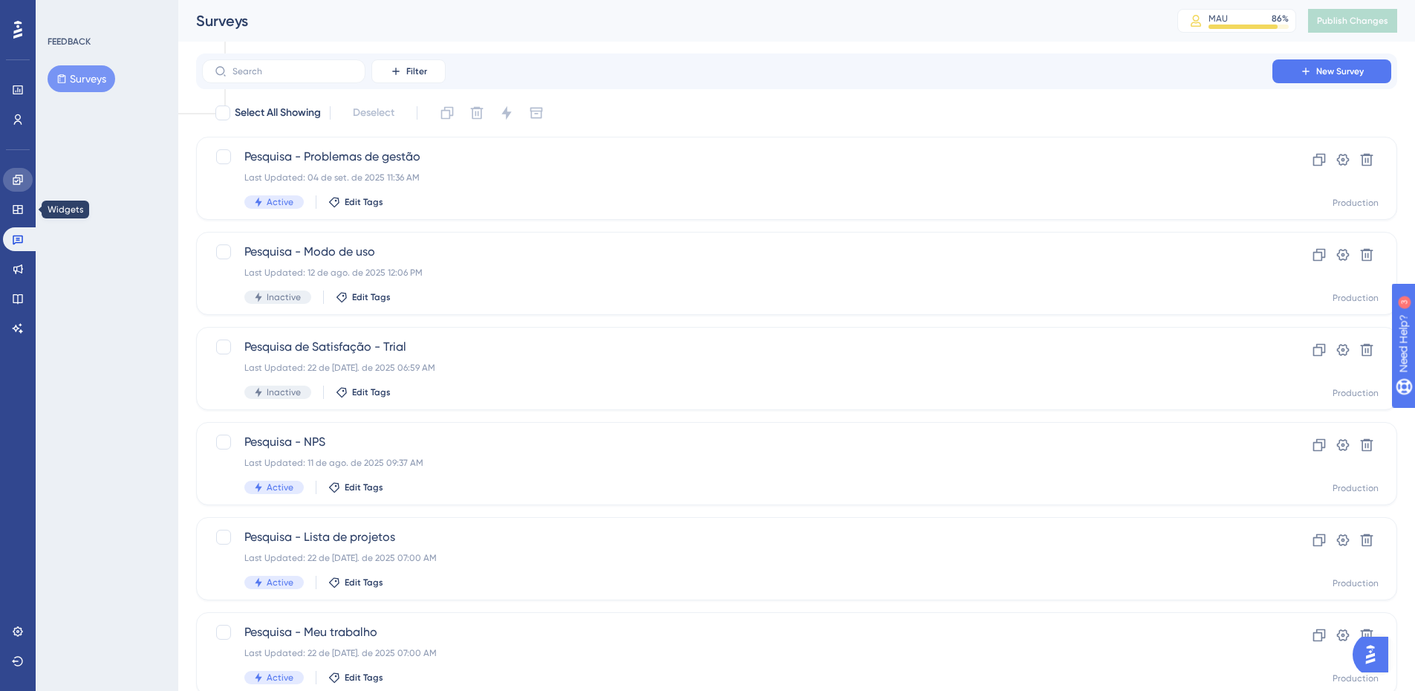
click at [16, 183] on icon at bounding box center [18, 180] width 12 height 12
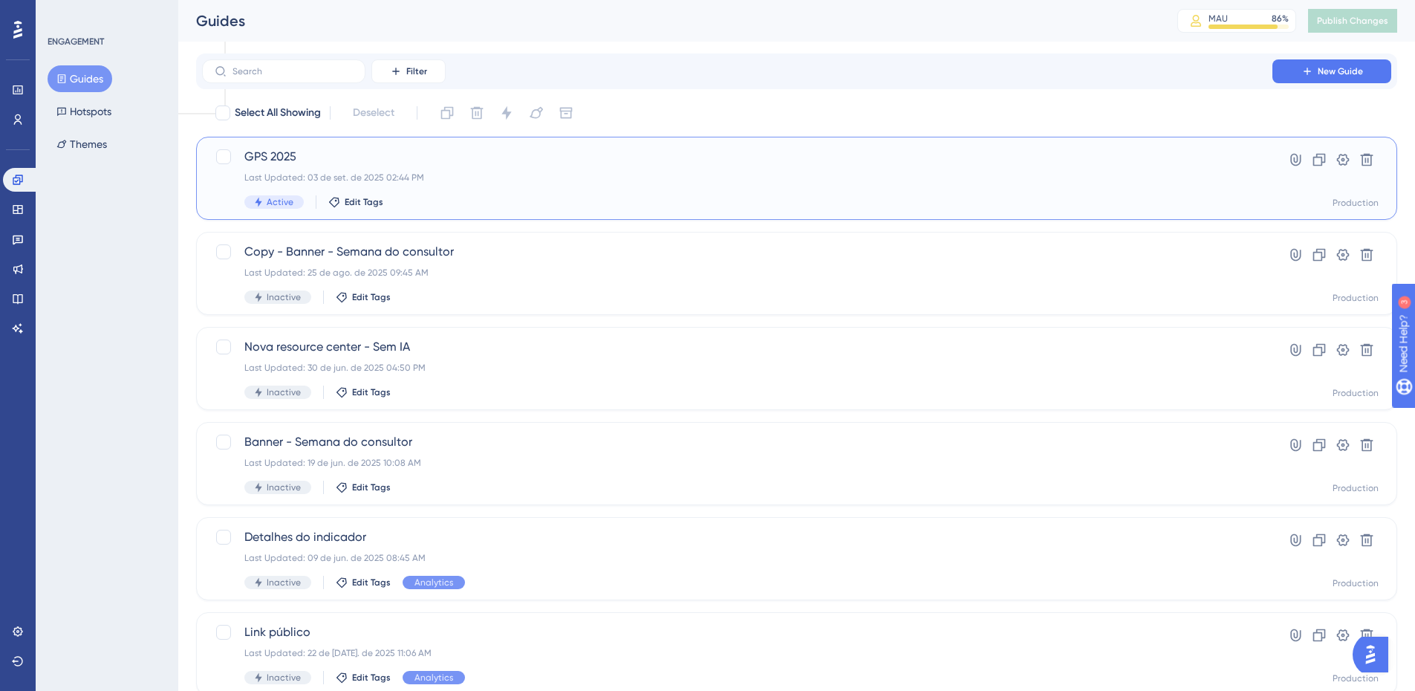
click at [381, 176] on div "Last Updated: 03 de set. de 2025 02:44 PM" at bounding box center [736, 178] width 985 height 12
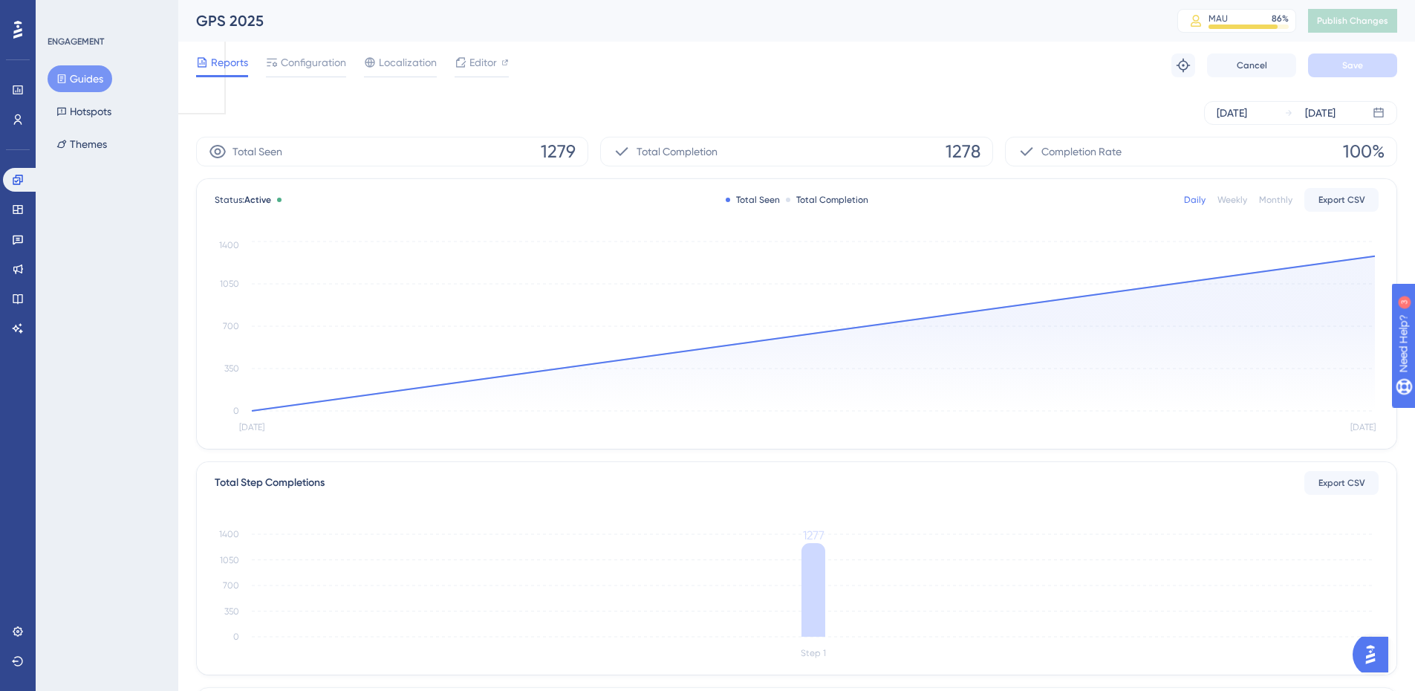
scroll to position [297, 0]
